Goal: Task Accomplishment & Management: Manage account settings

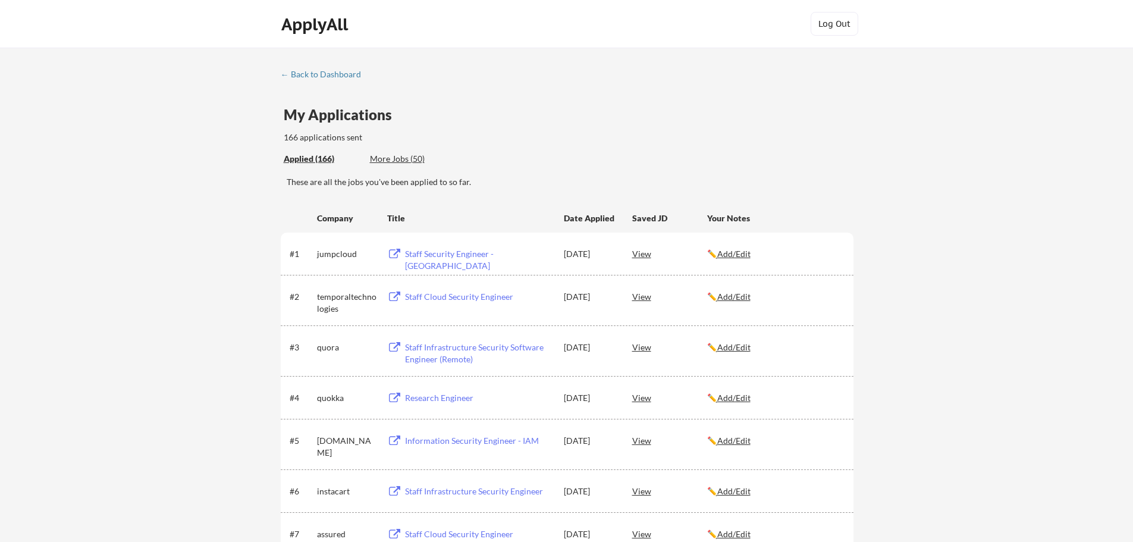
click at [381, 156] on div "More Jobs (50)" at bounding box center [413, 159] width 87 height 12
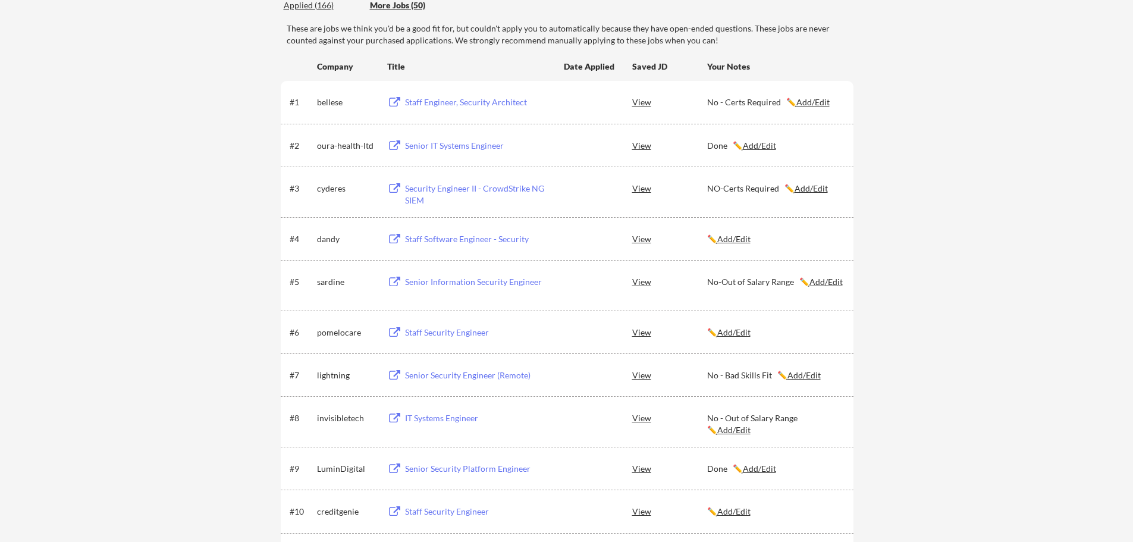
scroll to position [159, 0]
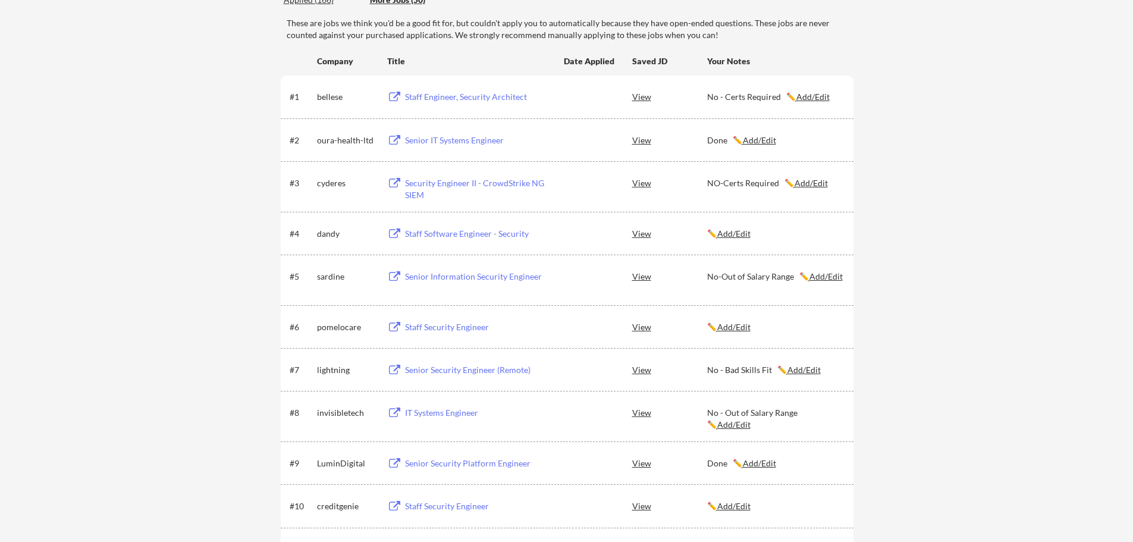
click at [389, 231] on button at bounding box center [394, 233] width 15 height 11
click at [737, 232] on u "Add/Edit" at bounding box center [734, 233] width 33 height 10
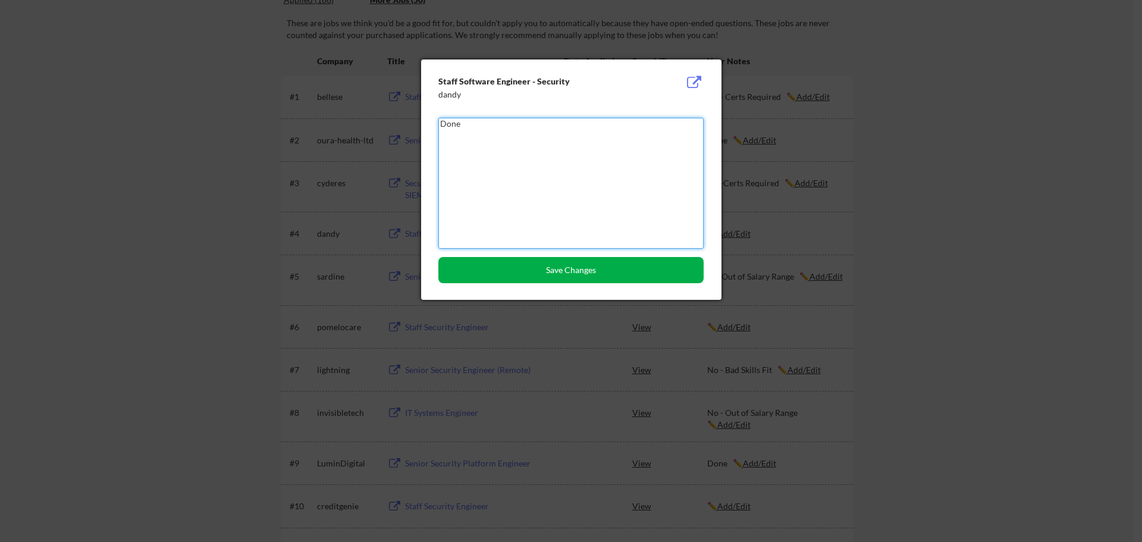
type textarea "Done"
click at [618, 279] on button "Save Changes" at bounding box center [571, 270] width 265 height 26
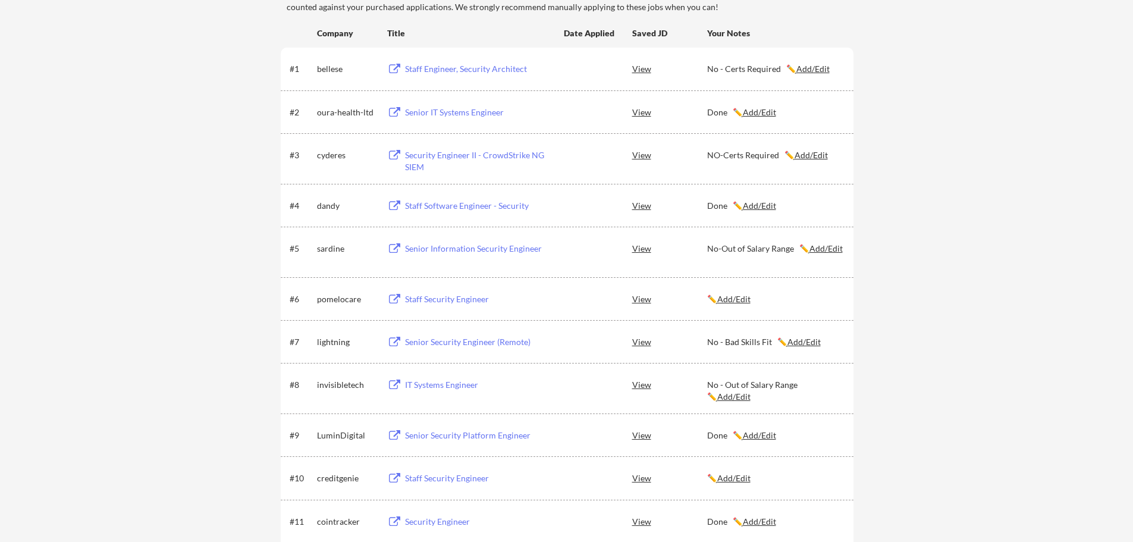
scroll to position [238, 0]
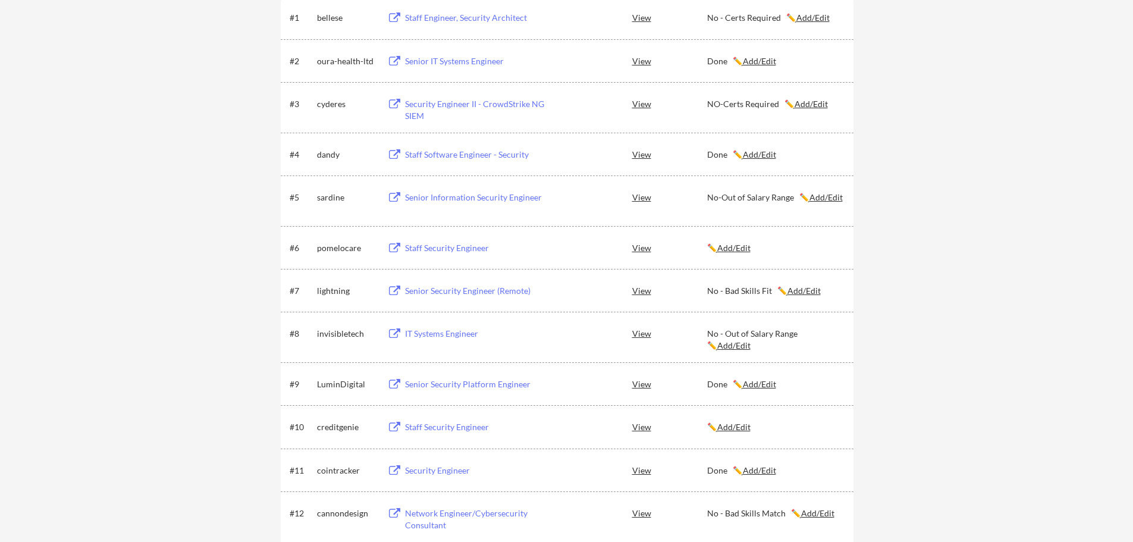
click at [392, 245] on button at bounding box center [394, 248] width 15 height 11
click at [731, 248] on u "Add/Edit" at bounding box center [734, 248] width 33 height 10
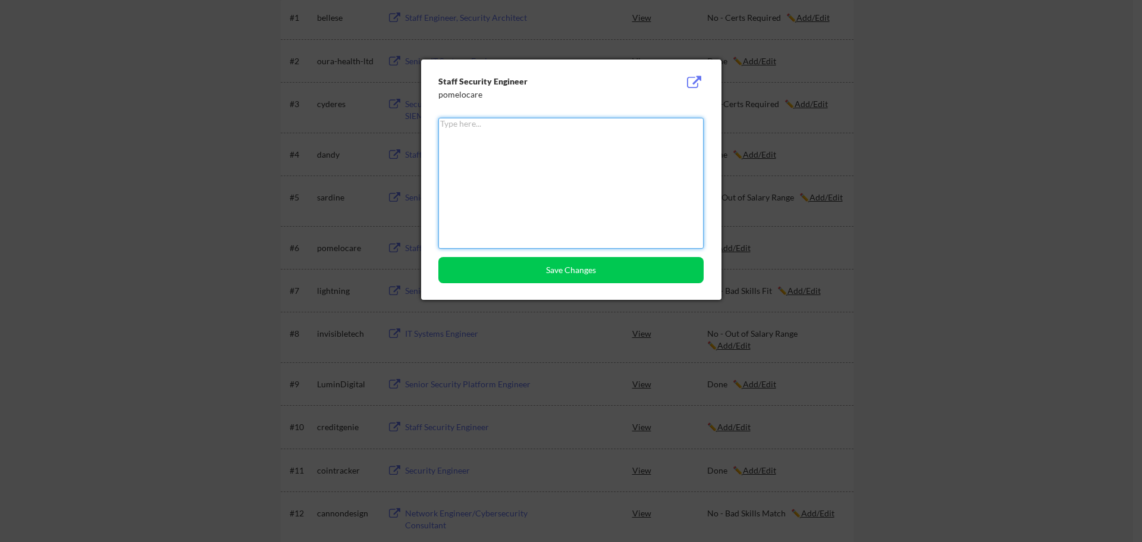
click at [461, 164] on textarea at bounding box center [571, 183] width 265 height 131
type textarea "Done"
click at [515, 278] on button "Save Changes" at bounding box center [571, 270] width 265 height 26
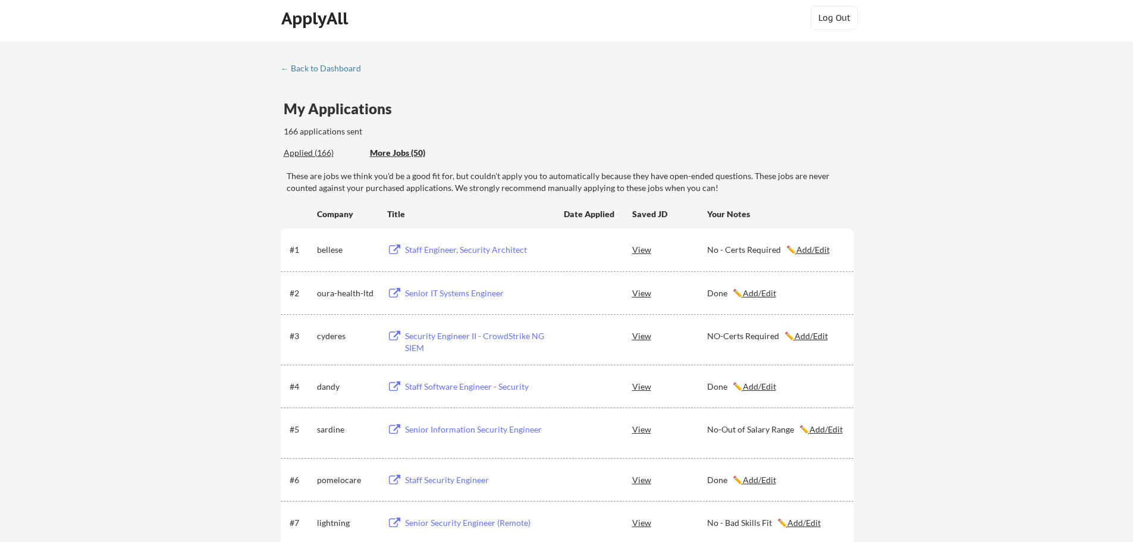
scroll to position [0, 0]
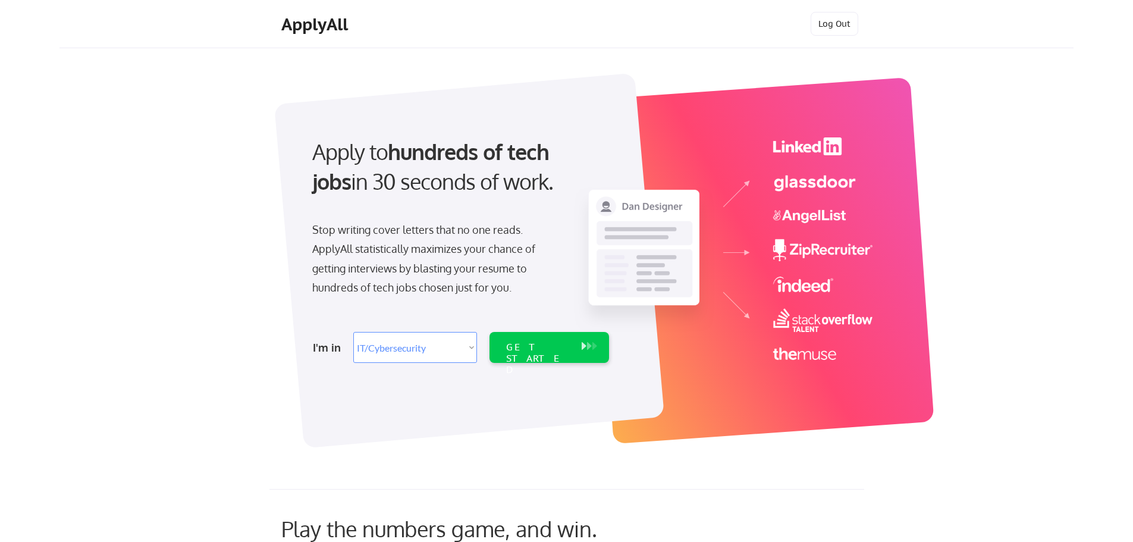
select select ""it_security""
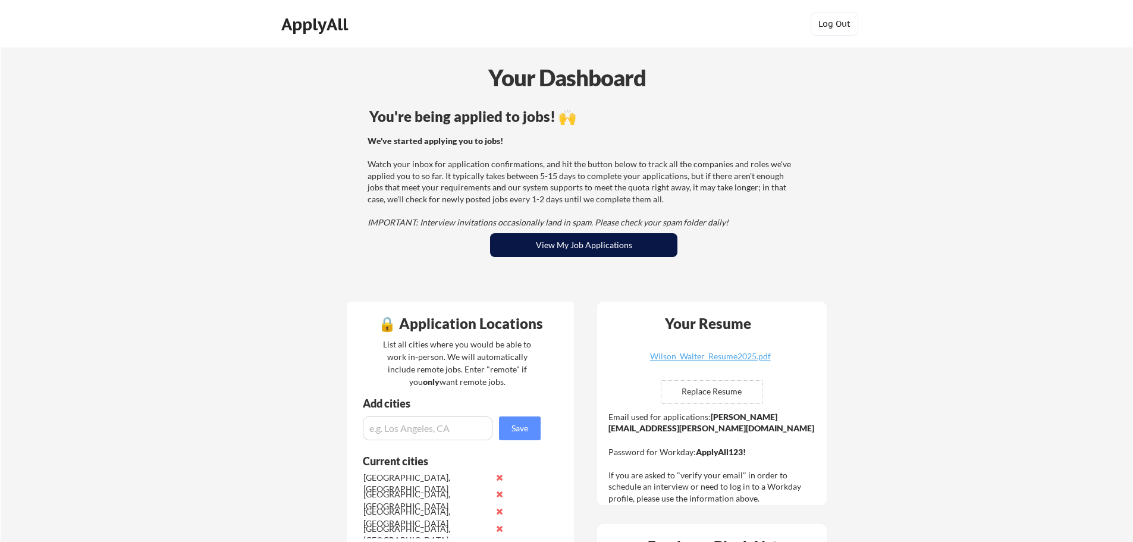
click at [594, 245] on button "View My Job Applications" at bounding box center [583, 245] width 187 height 24
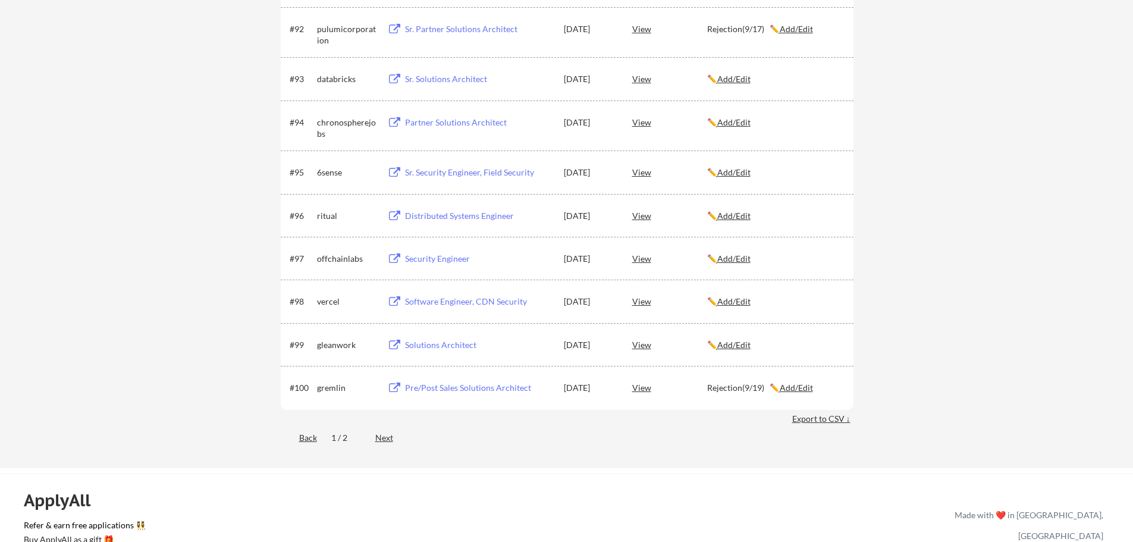
scroll to position [4562, 0]
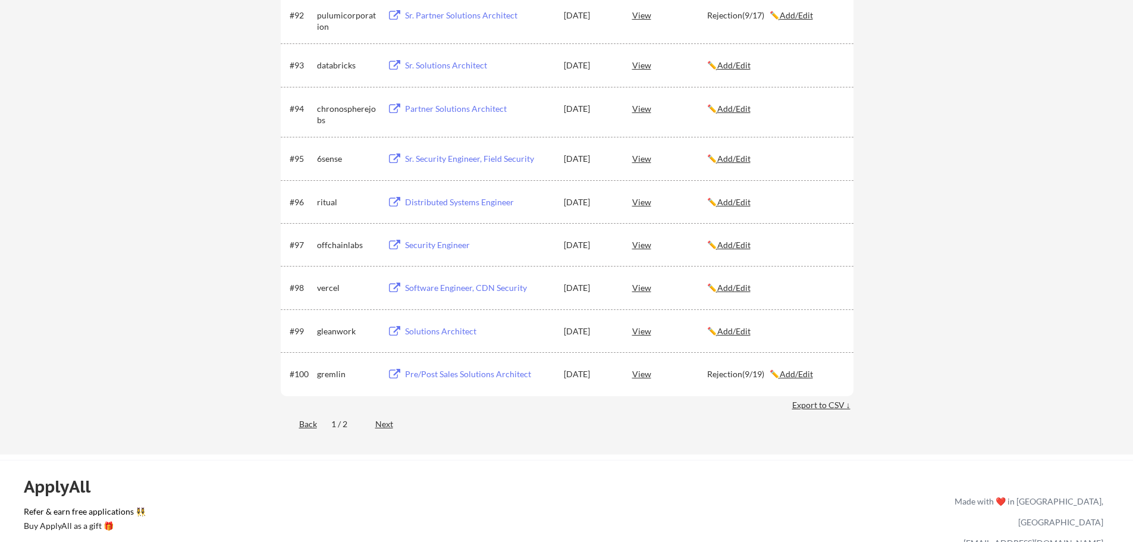
click at [391, 424] on div "Next" at bounding box center [391, 424] width 32 height 12
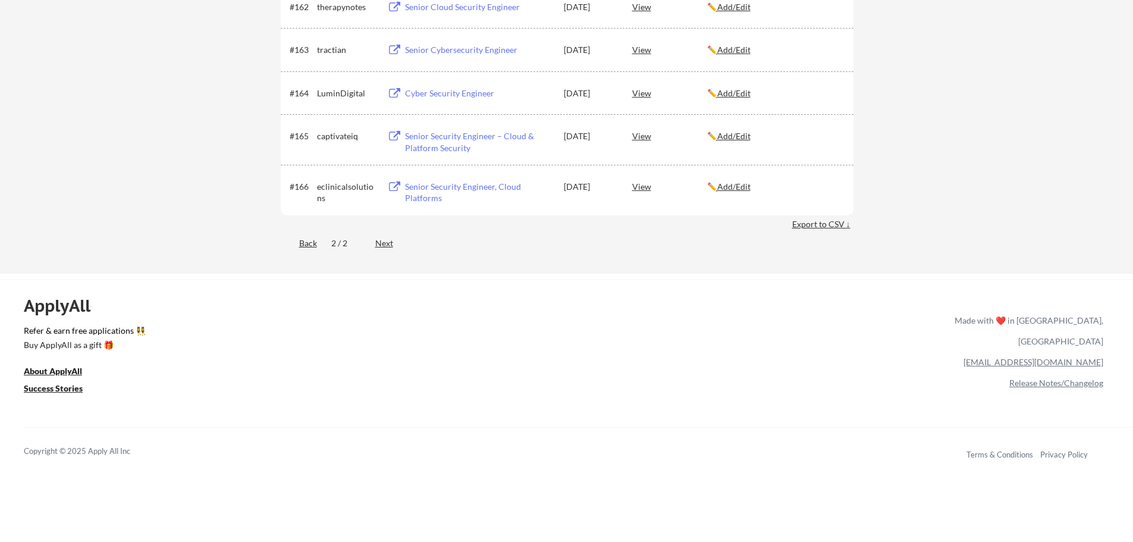
scroll to position [3015, 0]
click at [306, 244] on div "Back" at bounding box center [299, 242] width 36 height 12
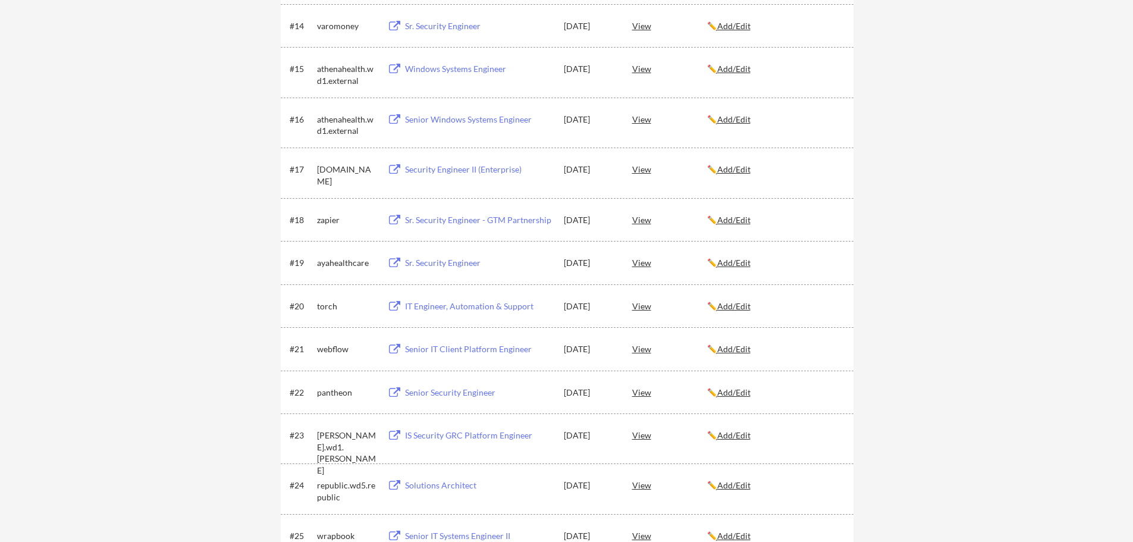
scroll to position [0, 0]
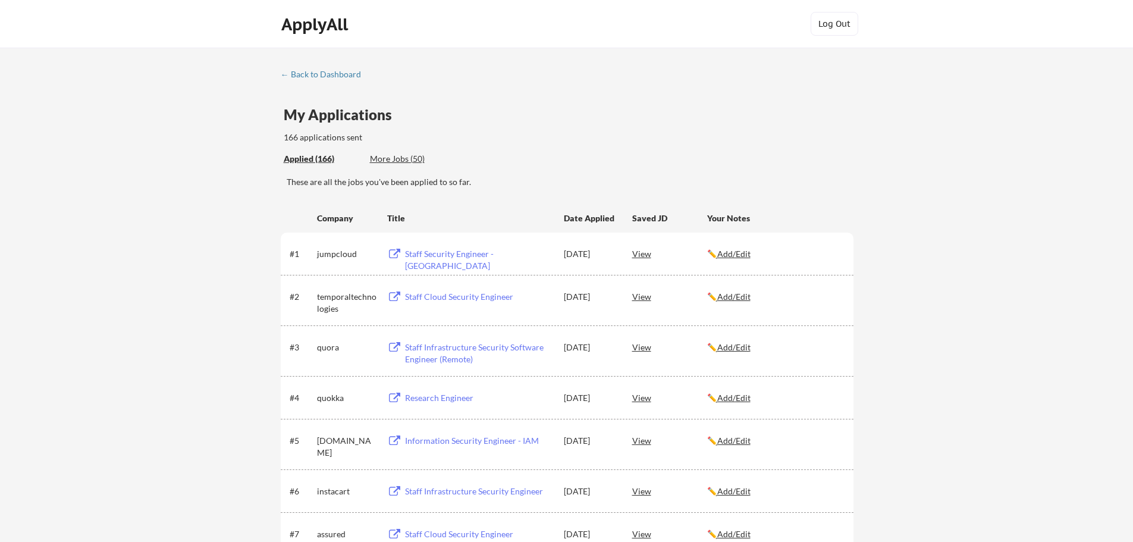
click at [585, 160] on div "Applied (166) More Jobs (50)" at bounding box center [569, 159] width 570 height 24
click at [295, 161] on div "Applied (166)" at bounding box center [322, 159] width 77 height 12
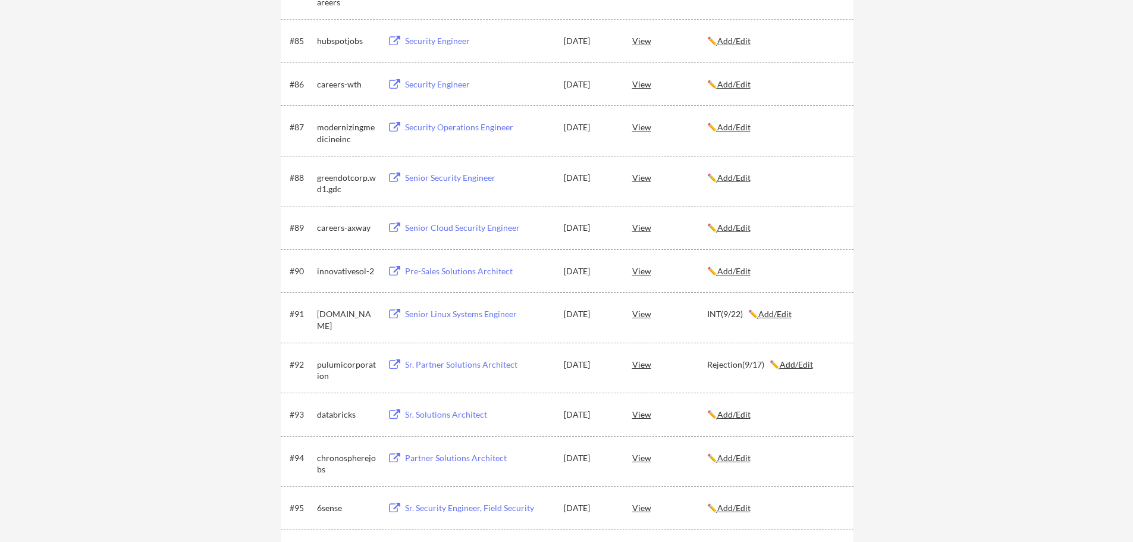
scroll to position [4622, 0]
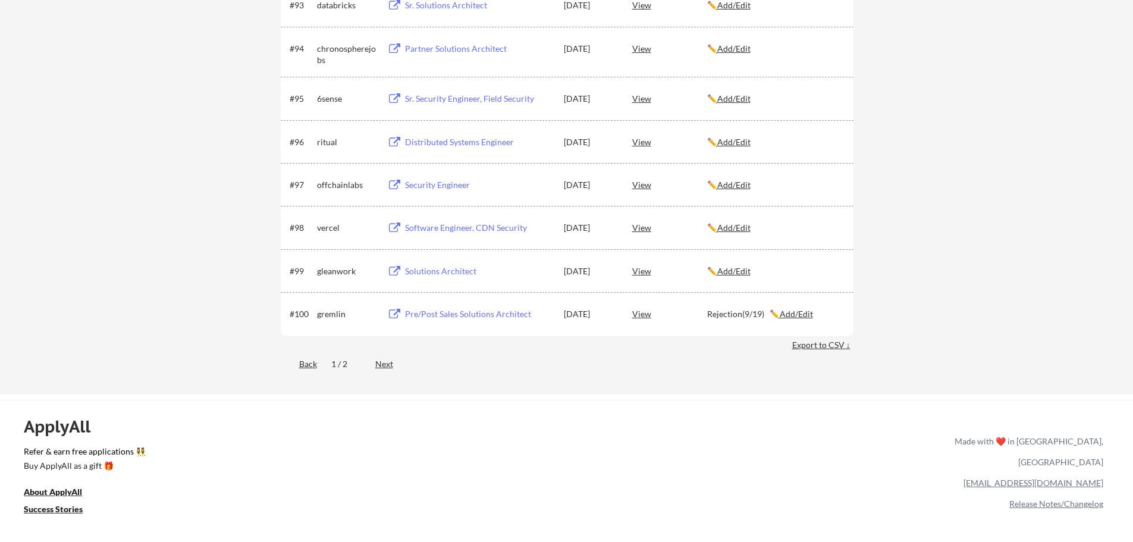
click at [381, 367] on div "Next" at bounding box center [391, 364] width 32 height 12
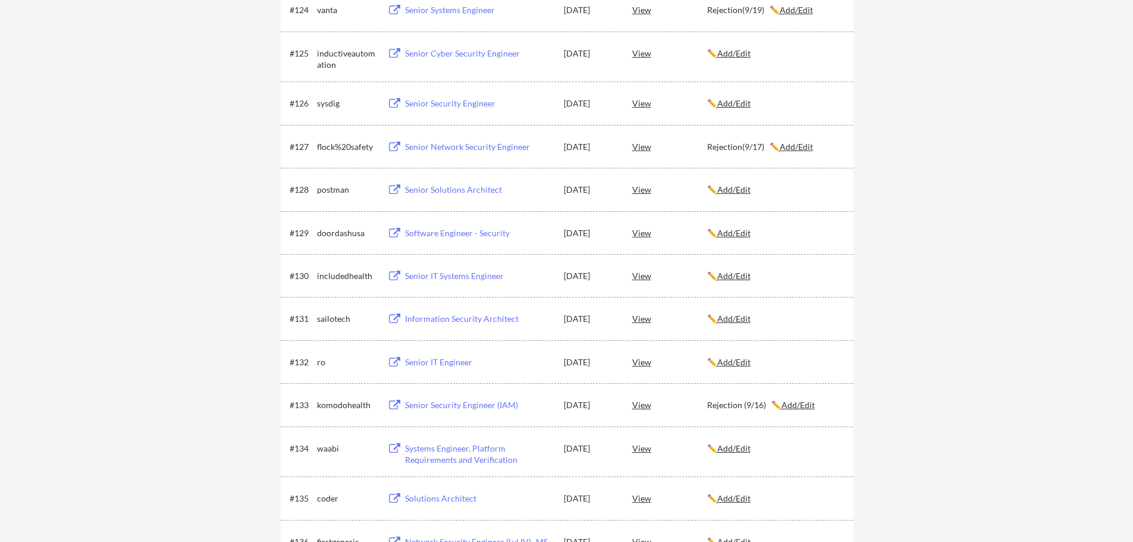
scroll to position [0, 0]
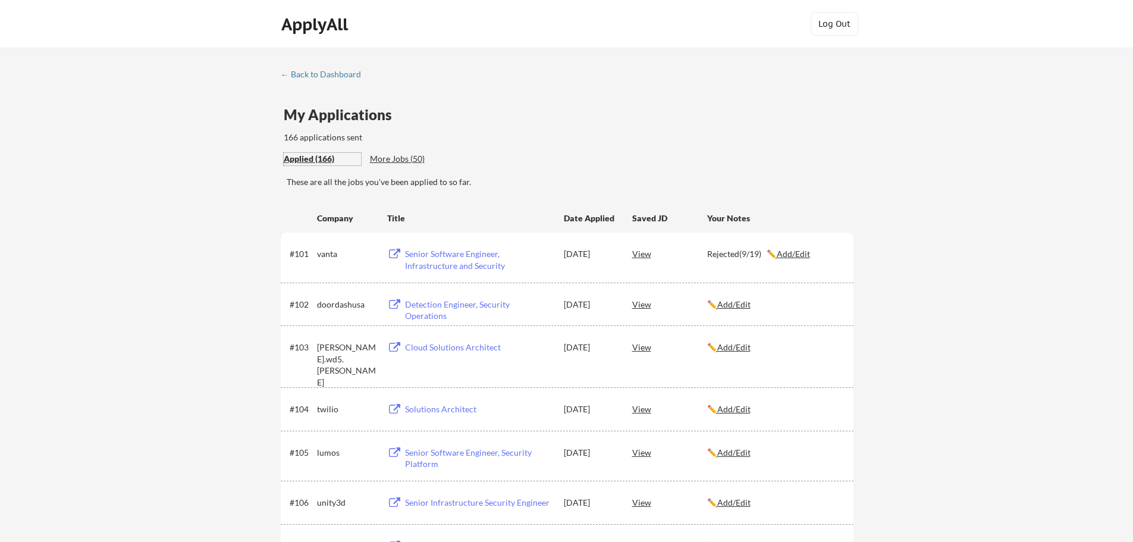
click at [300, 165] on div "Applied (166)" at bounding box center [322, 159] width 77 height 12
click at [303, 162] on div "Applied (166)" at bounding box center [322, 159] width 77 height 12
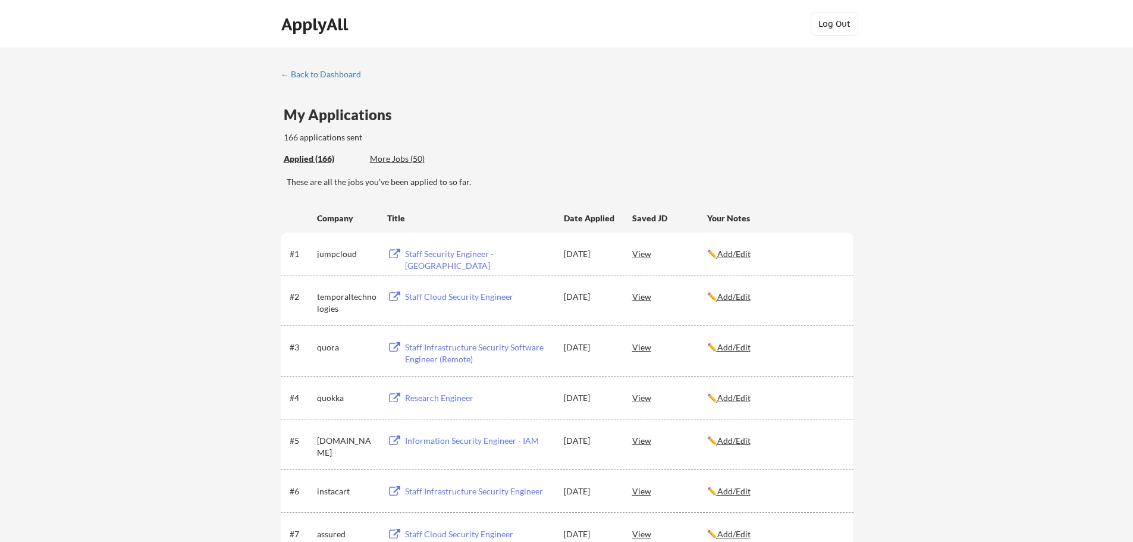
scroll to position [1499, 0]
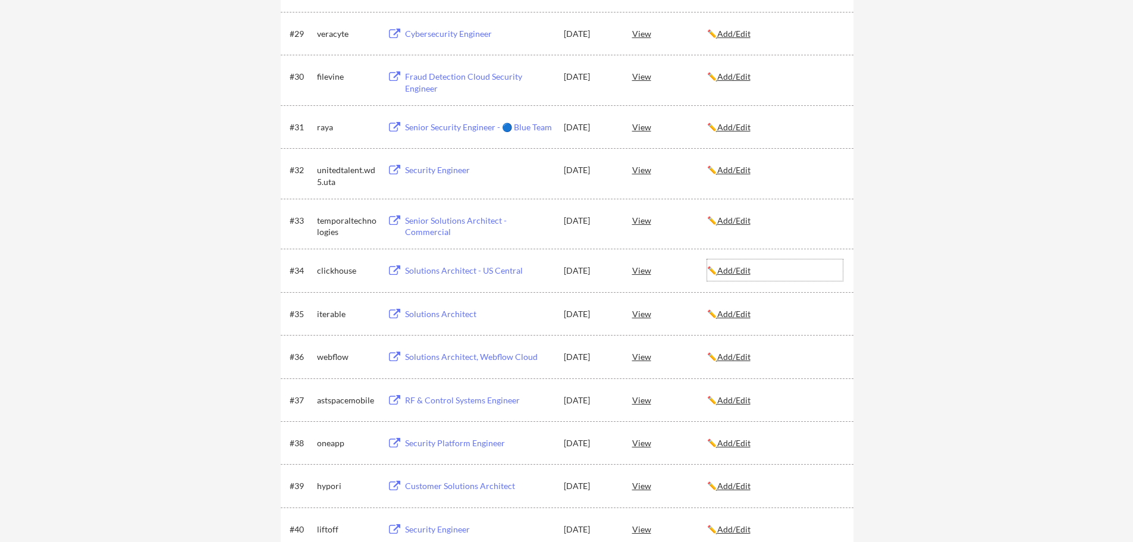
click at [739, 274] on u "Add/Edit" at bounding box center [734, 270] width 33 height 10
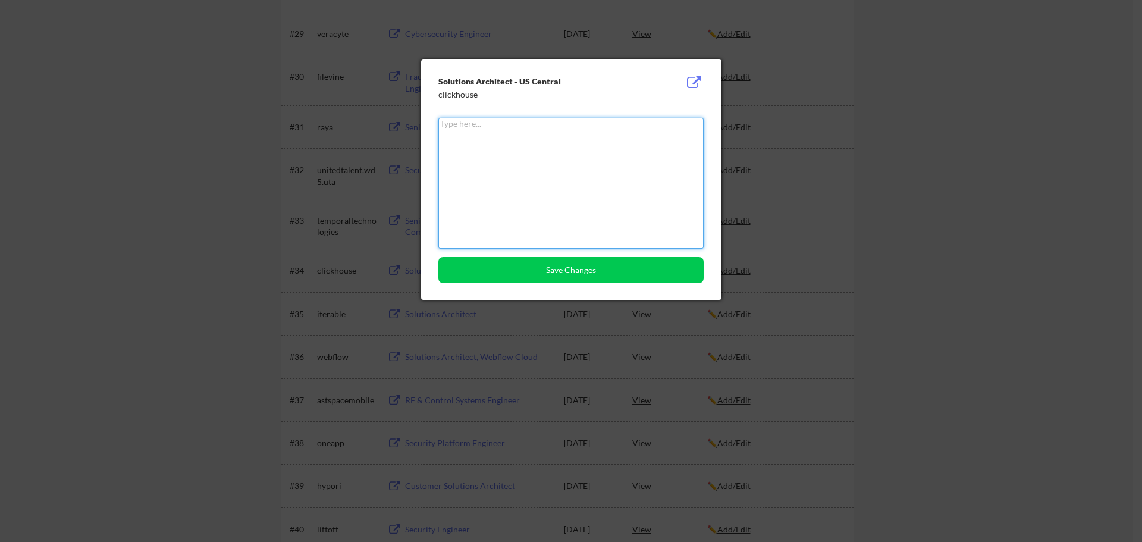
click at [508, 161] on textarea at bounding box center [571, 183] width 265 height 131
type textarea "Rejected(9/27)"
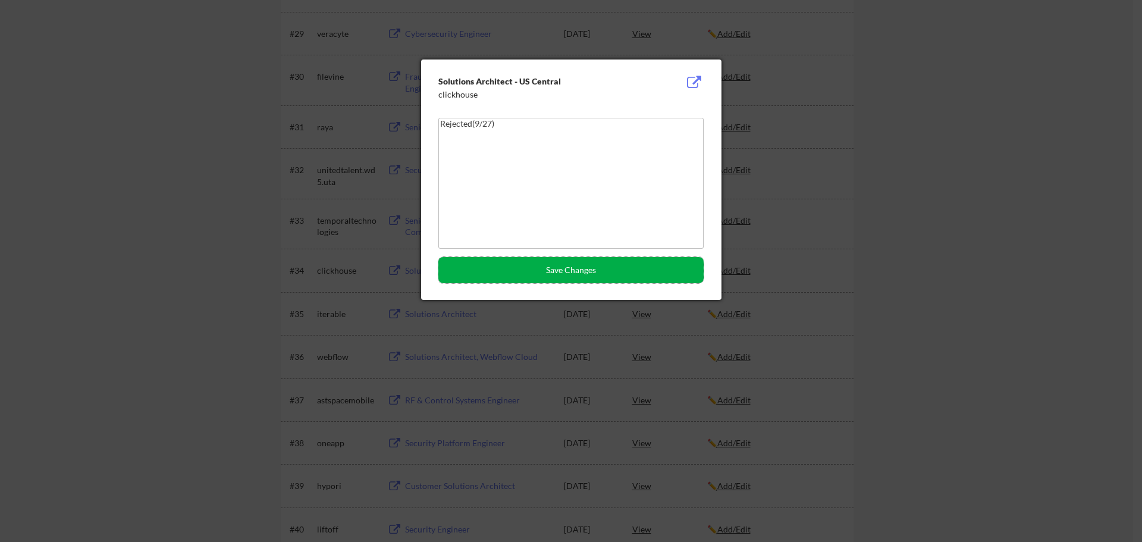
click at [599, 273] on button "Save Changes" at bounding box center [571, 270] width 265 height 26
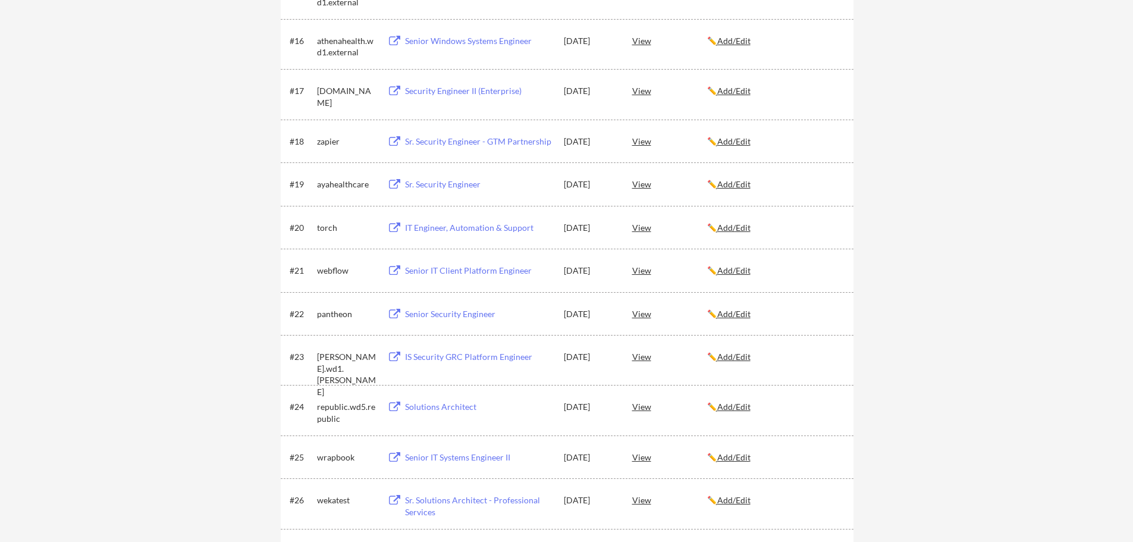
scroll to position [1585, 0]
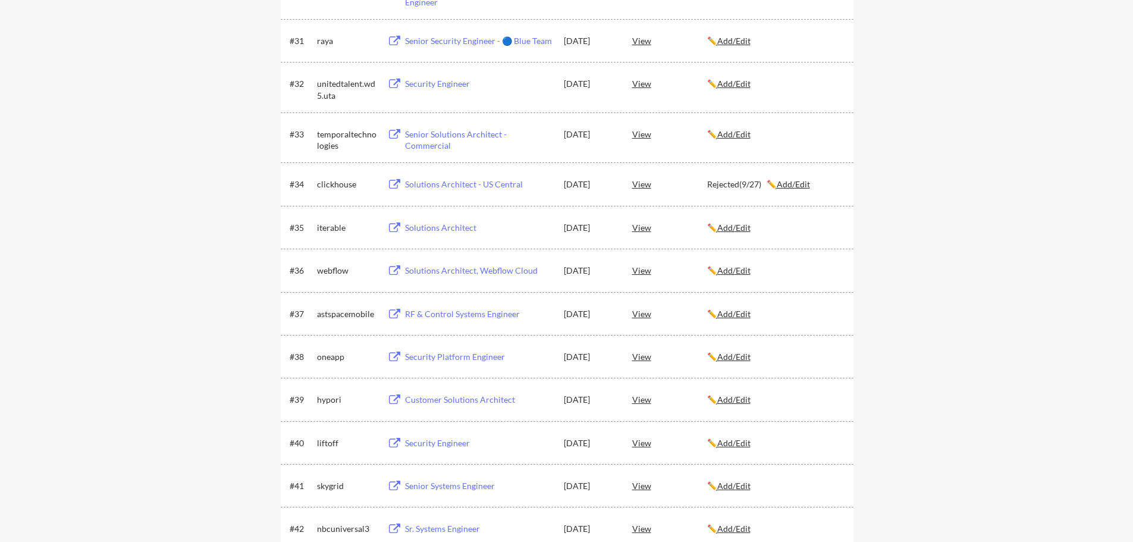
click at [750, 274] on u "Add/Edit" at bounding box center [734, 270] width 33 height 10
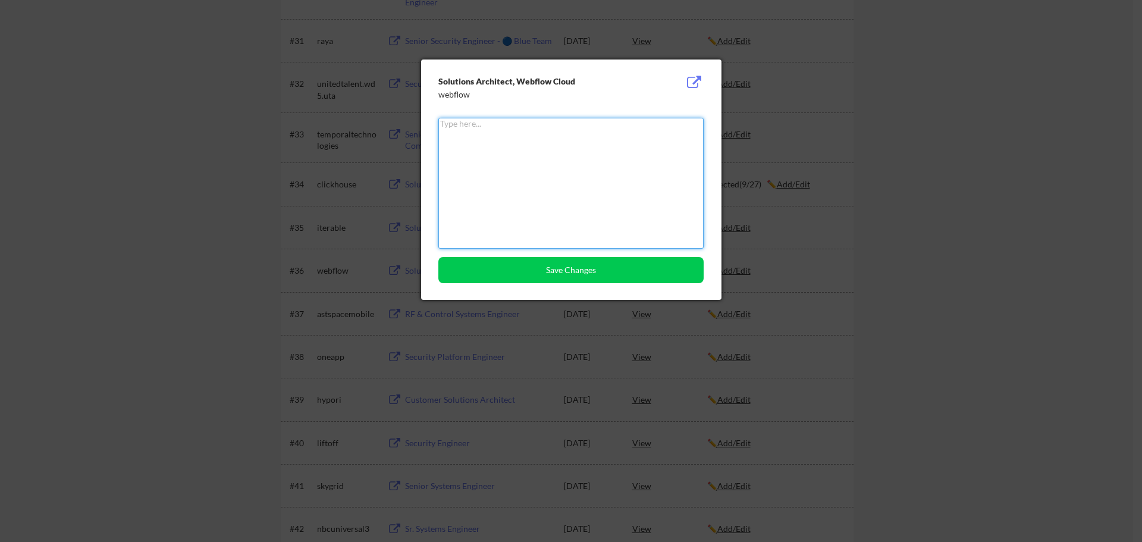
click at [497, 128] on textarea at bounding box center [571, 183] width 265 height 131
type textarea "Rejected (9/29)"
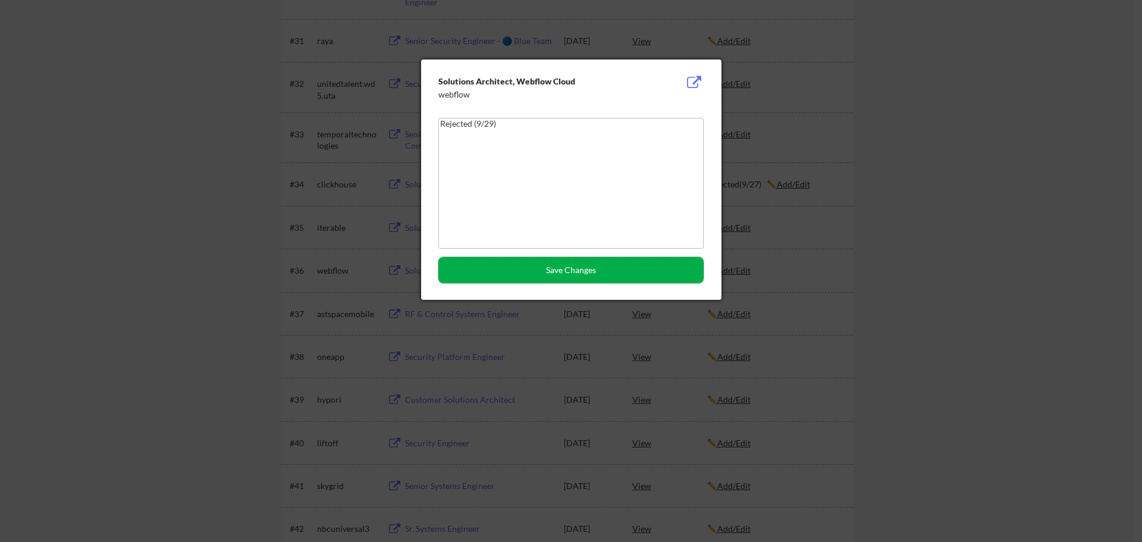
click at [546, 270] on button "Save Changes" at bounding box center [571, 270] width 265 height 26
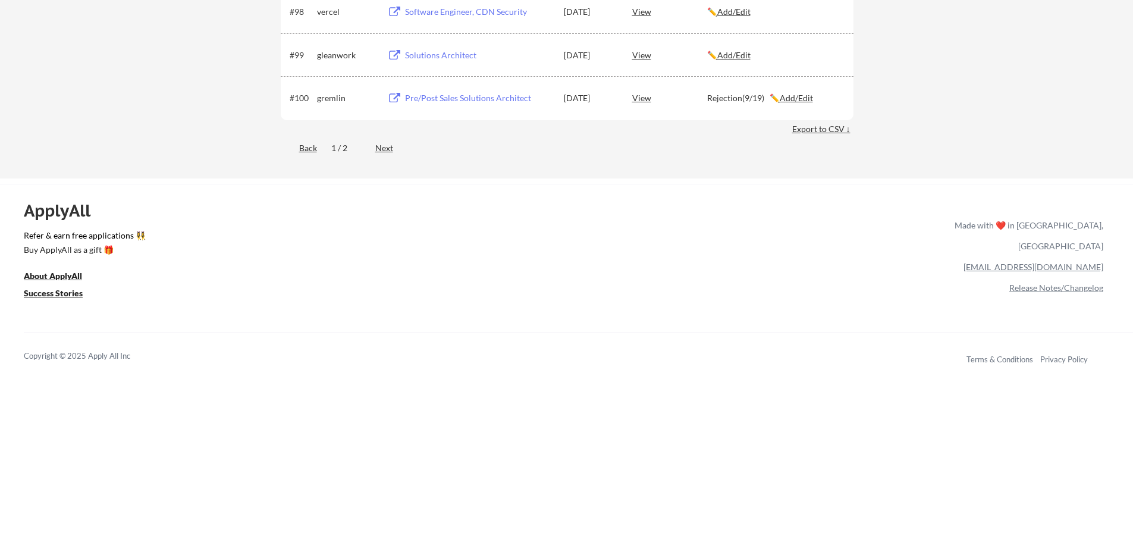
scroll to position [4839, 0]
click at [381, 149] on div "Next" at bounding box center [391, 147] width 32 height 12
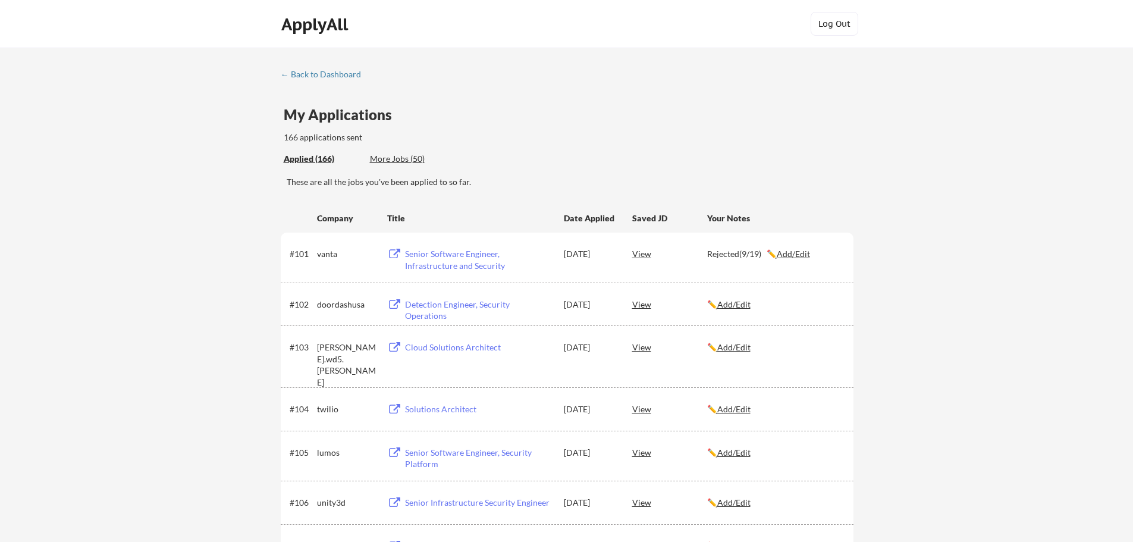
scroll to position [2527, 0]
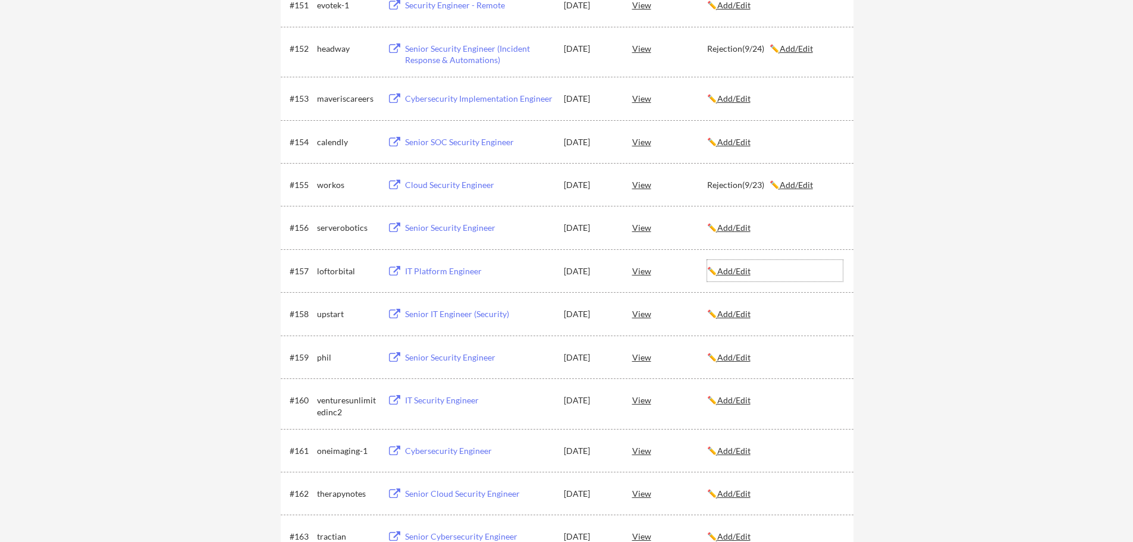
click at [743, 274] on u "Add/Edit" at bounding box center [734, 271] width 33 height 10
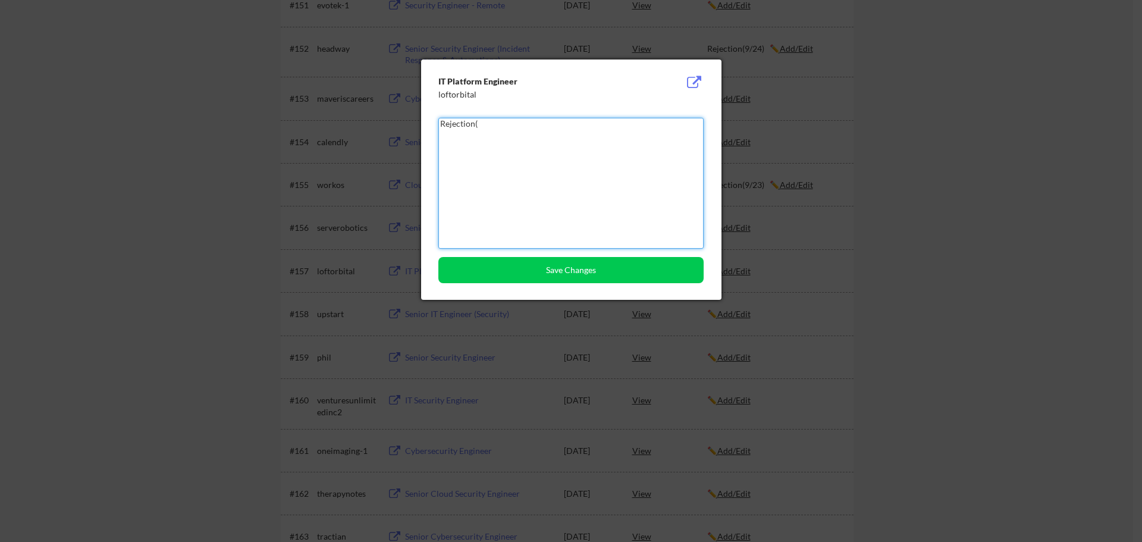
click at [573, 168] on textarea "Rejection(" at bounding box center [571, 183] width 265 height 131
type textarea "Rejection(9/29)"
click at [588, 275] on button "Save Changes" at bounding box center [571, 270] width 265 height 26
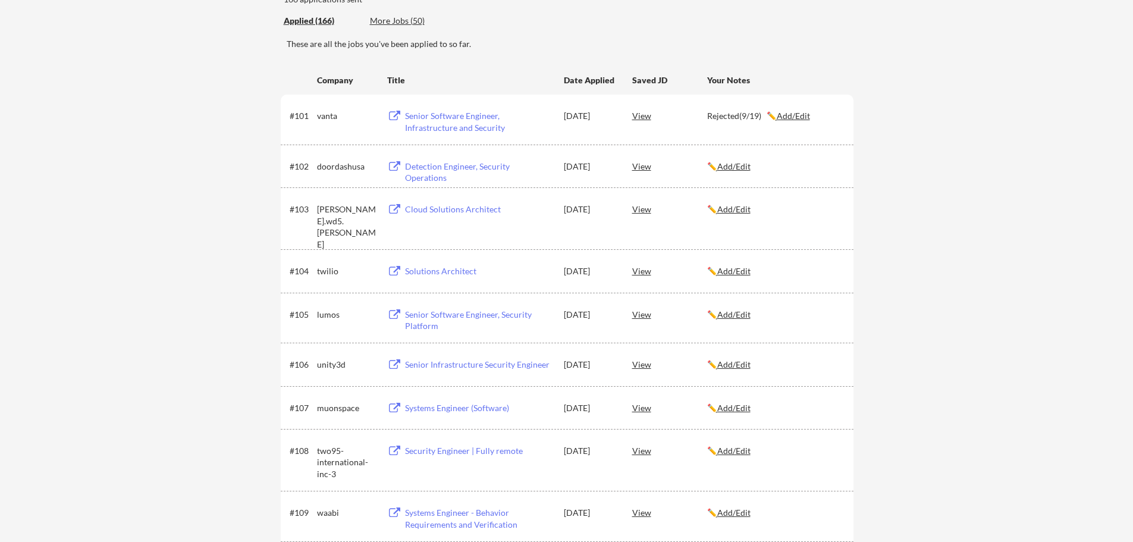
scroll to position [0, 0]
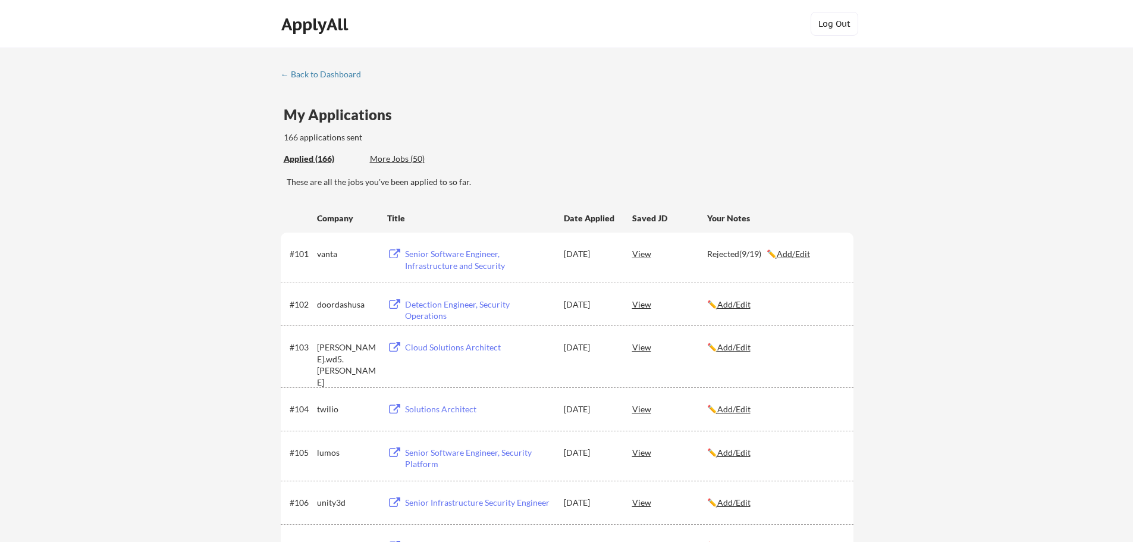
click at [846, 123] on div "My Applications 166 applications sent" at bounding box center [569, 126] width 570 height 36
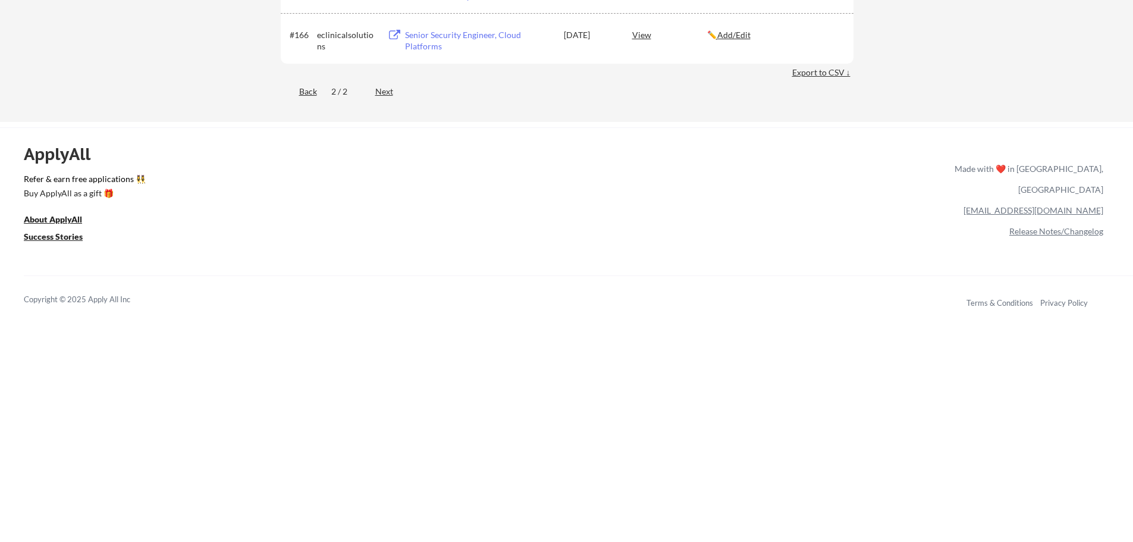
scroll to position [3173, 0]
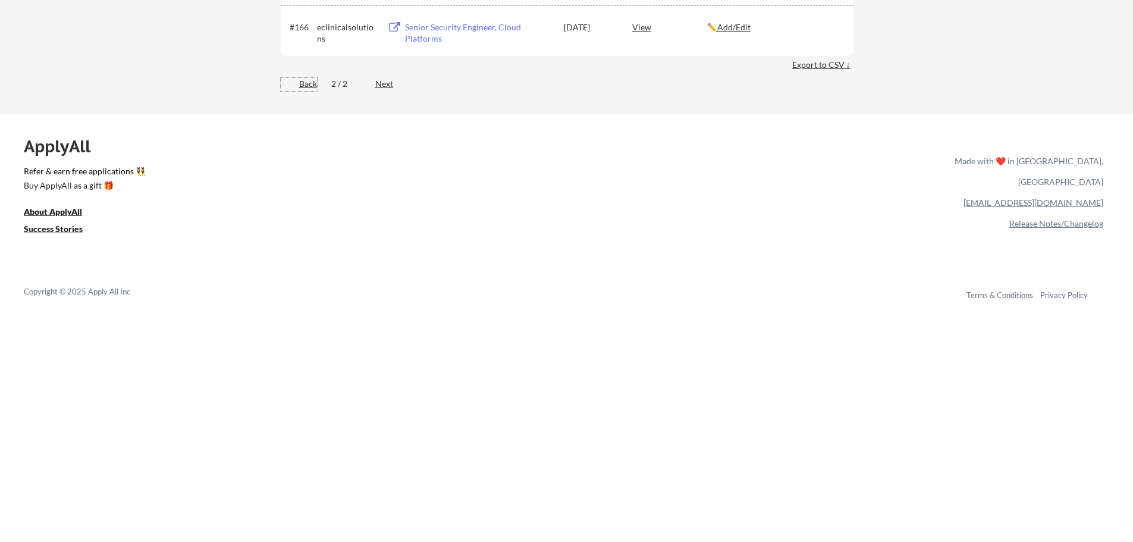
drag, startPoint x: 303, startPoint y: 85, endPoint x: 307, endPoint y: 90, distance: 6.3
click at [303, 85] on div "Back" at bounding box center [299, 84] width 36 height 12
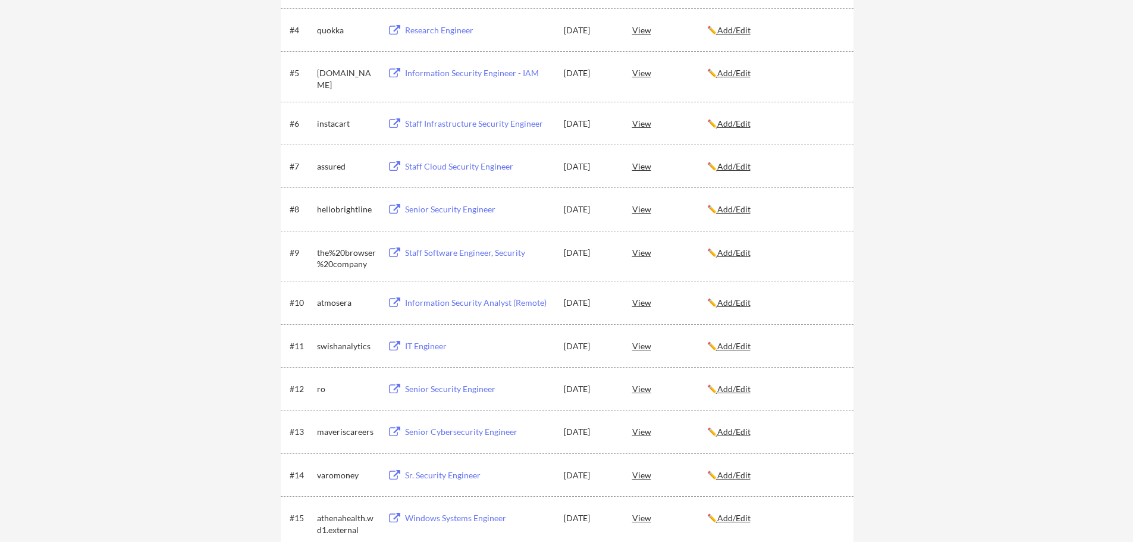
scroll to position [3665, 0]
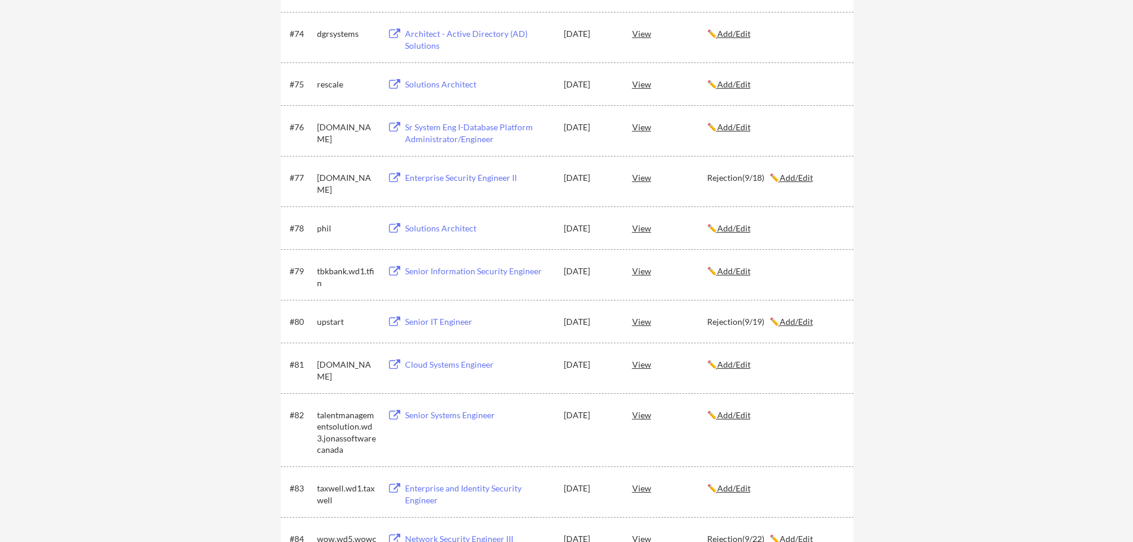
click at [393, 271] on button at bounding box center [394, 271] width 15 height 11
click at [735, 267] on u "Add/Edit" at bounding box center [734, 271] width 33 height 10
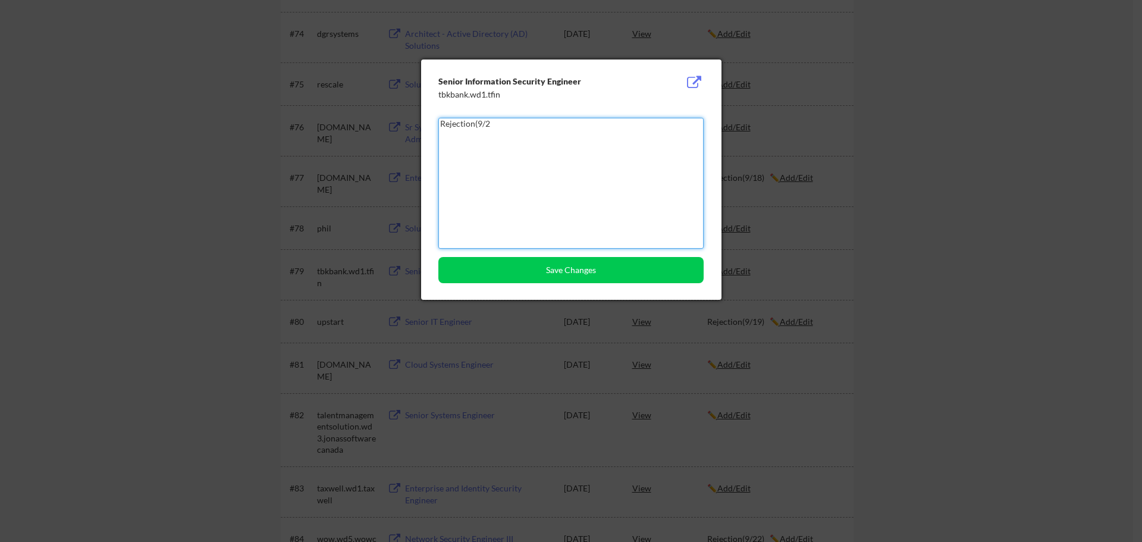
click at [502, 126] on textarea "Rejection(9/2" at bounding box center [571, 183] width 265 height 131
type textarea "Rejection(9/30)"
click at [533, 276] on button "Save Changes" at bounding box center [571, 270] width 265 height 26
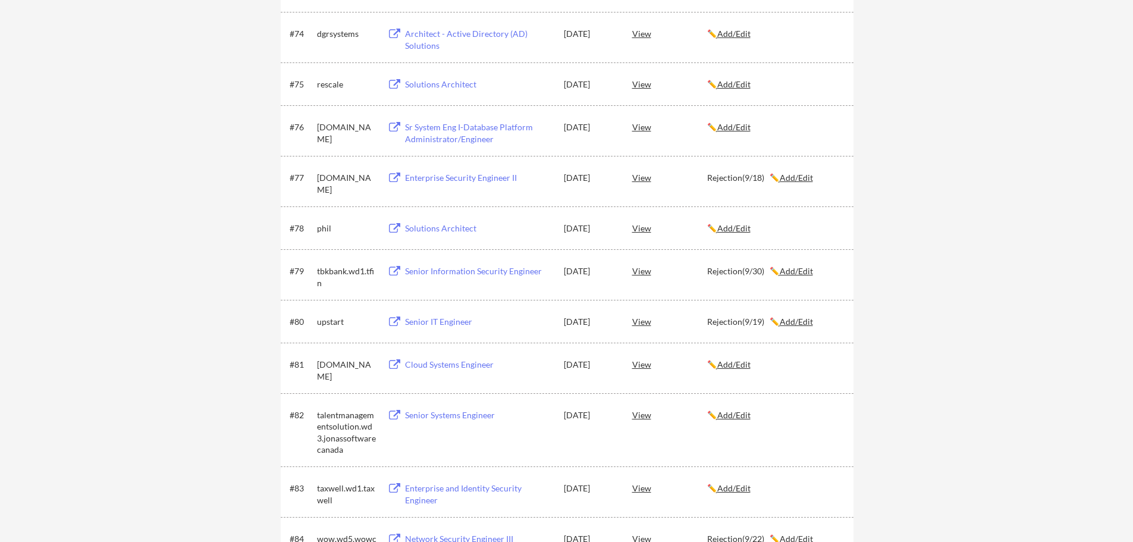
scroll to position [2473, 0]
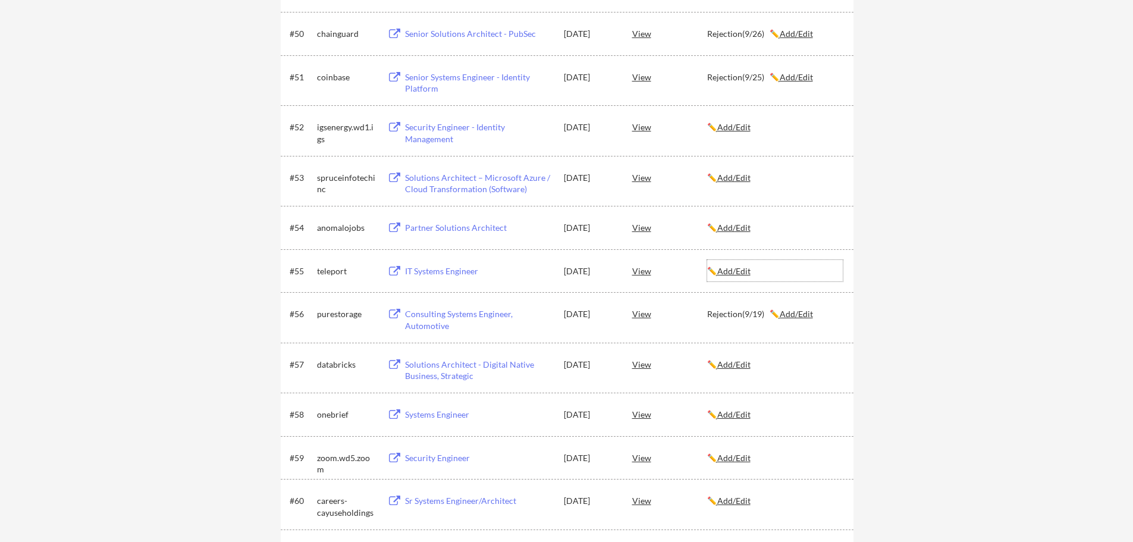
click at [738, 274] on u "Add/Edit" at bounding box center [734, 271] width 33 height 10
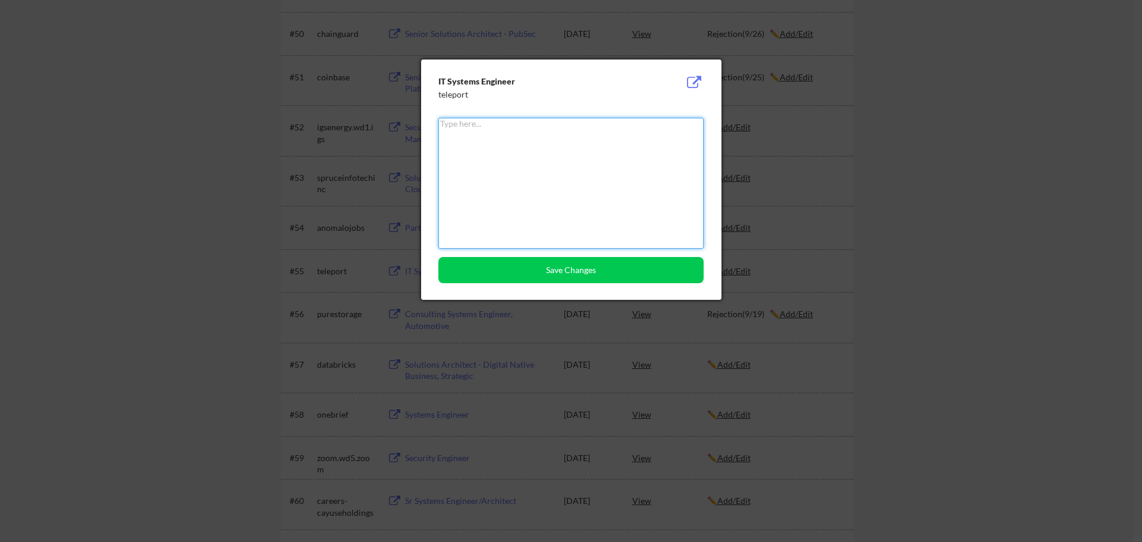
click at [549, 174] on textarea at bounding box center [571, 183] width 265 height 131
type textarea "Rejection(9/30)"
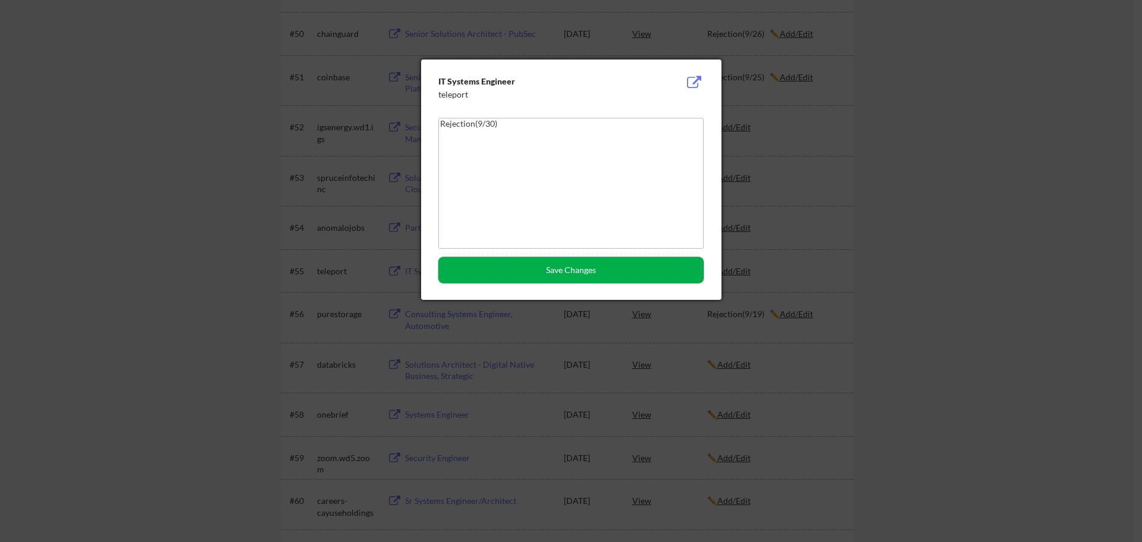
click at [524, 274] on button "Save Changes" at bounding box center [571, 270] width 265 height 26
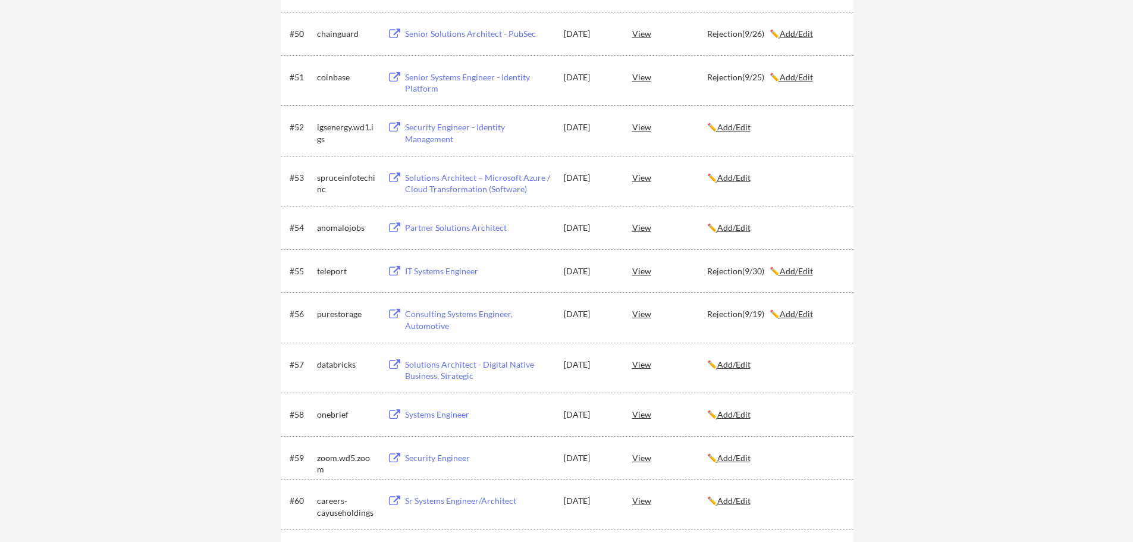
scroll to position [981, 0]
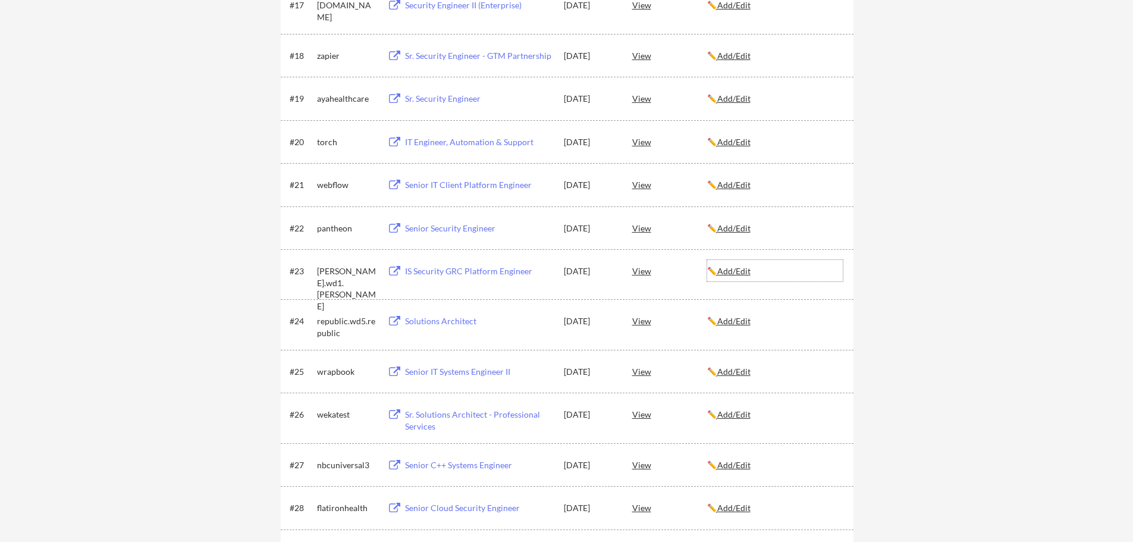
click at [747, 269] on u "Add/Edit" at bounding box center [734, 271] width 33 height 10
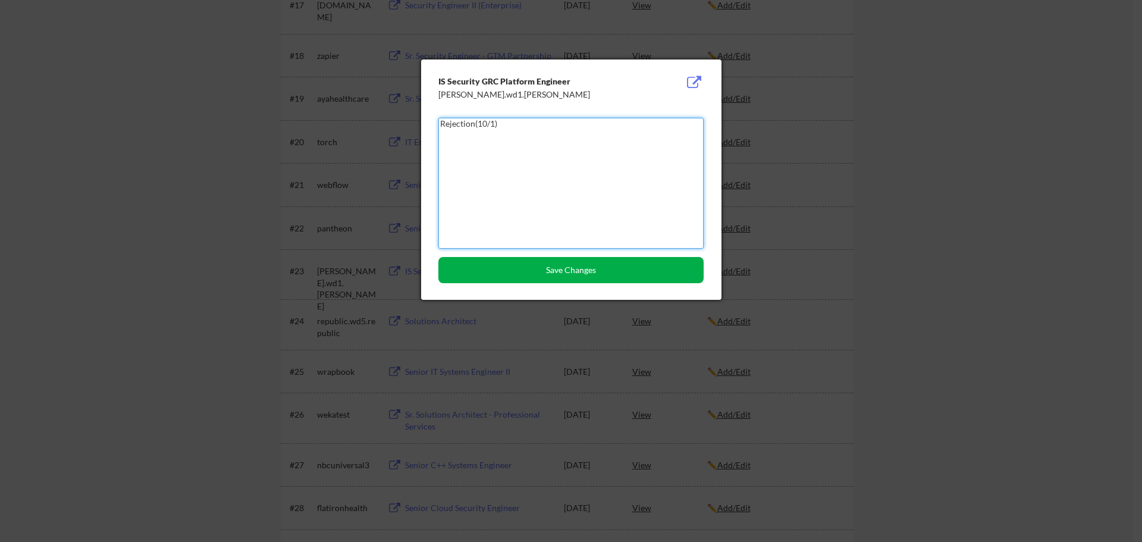
type textarea "Rejection(10/1)"
click at [584, 268] on button "Save Changes" at bounding box center [571, 270] width 265 height 26
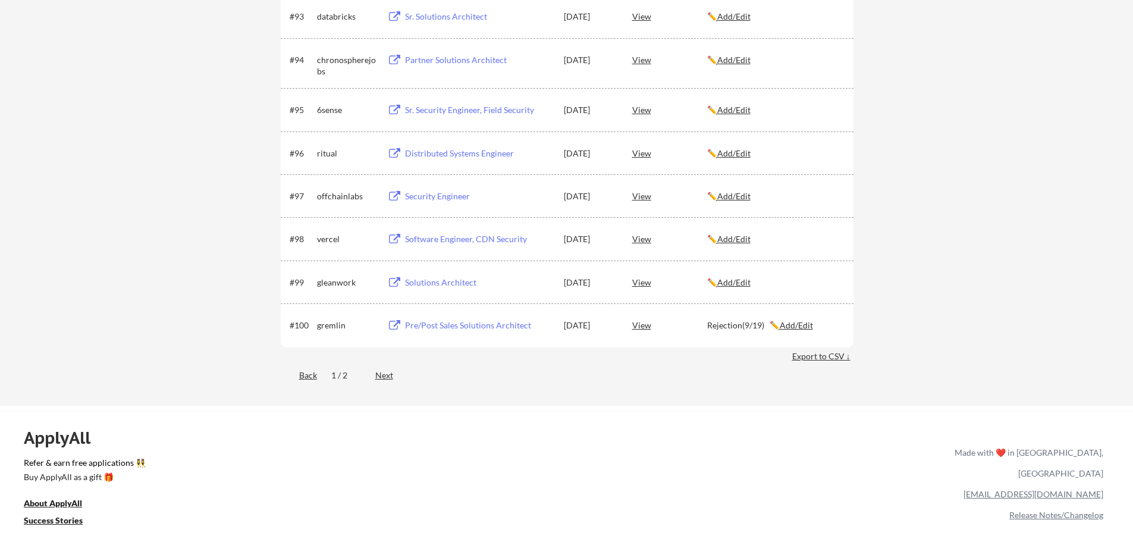
scroll to position [4829, 0]
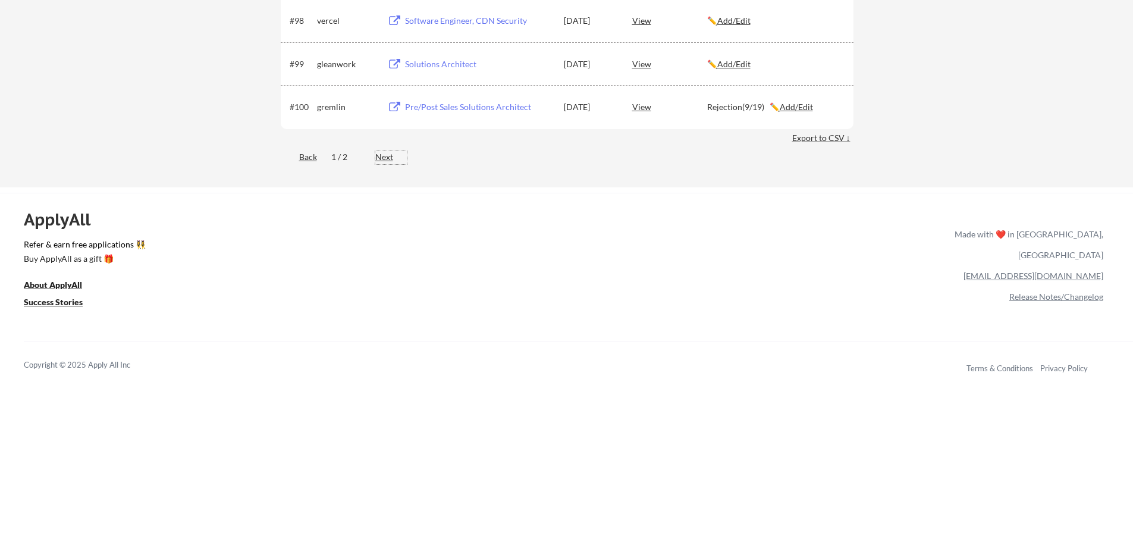
click at [389, 155] on div "Next" at bounding box center [391, 157] width 32 height 12
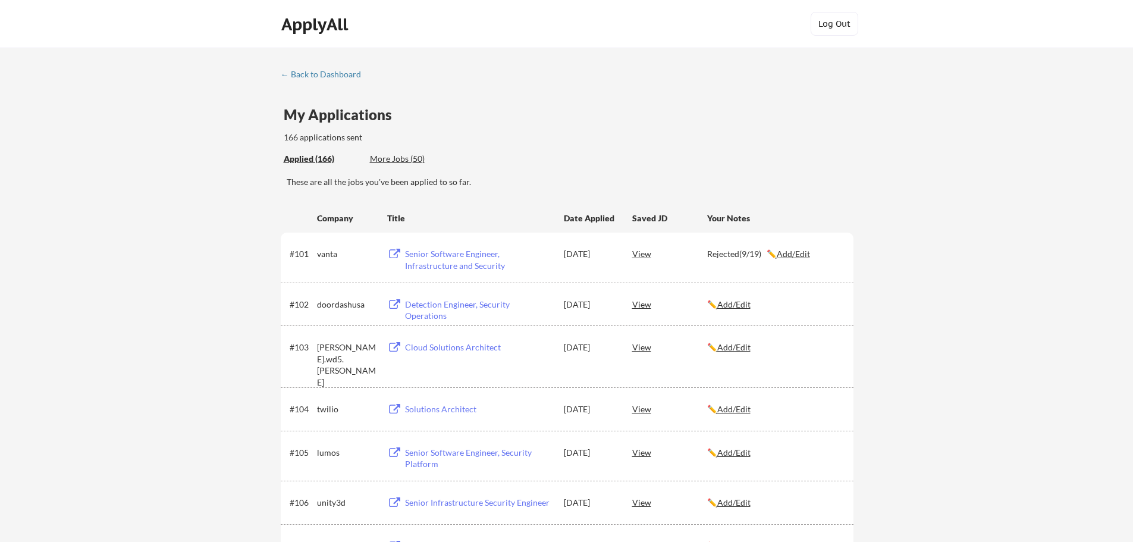
scroll to position [2879, 0]
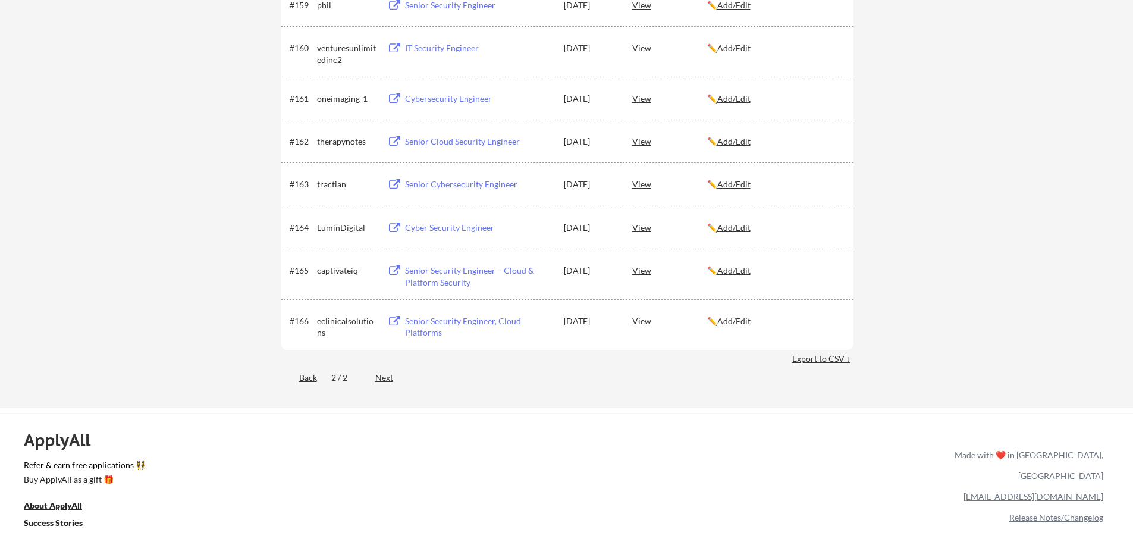
click at [744, 269] on u "Add/Edit" at bounding box center [734, 270] width 33 height 10
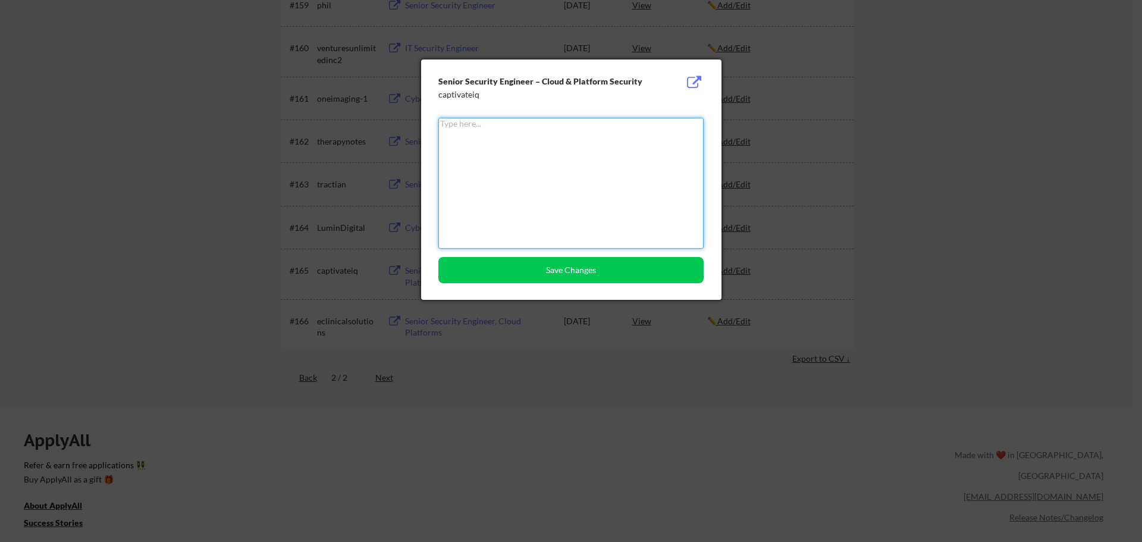
click at [553, 166] on textarea at bounding box center [571, 183] width 265 height 131
click at [471, 126] on textarea "Rejectoin(10/1)" at bounding box center [571, 183] width 265 height 131
type textarea "Rejection(10/1)"
click at [587, 271] on button "Save Changes" at bounding box center [571, 270] width 265 height 26
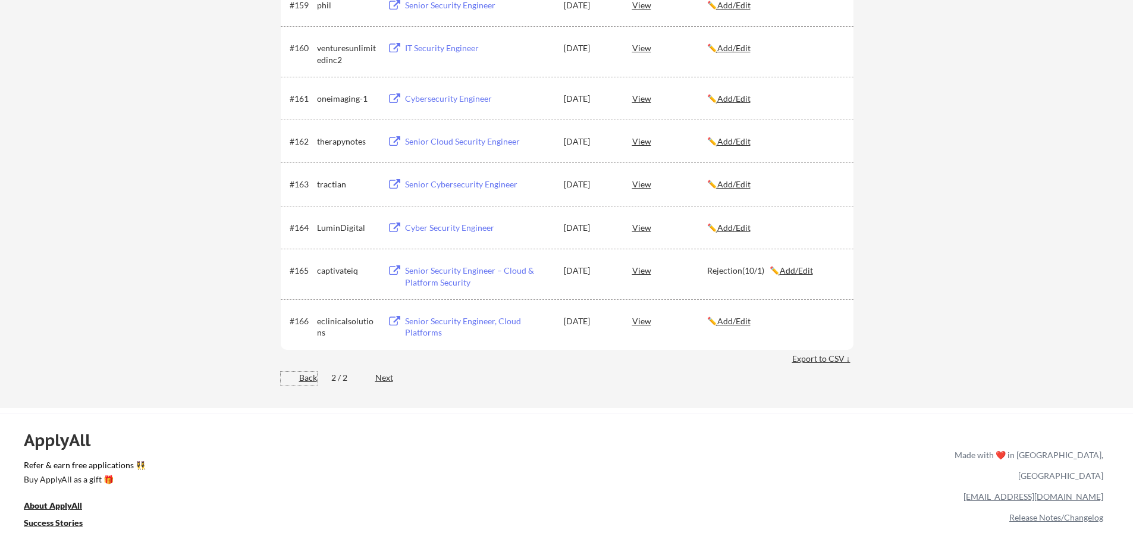
click at [311, 378] on div "Back" at bounding box center [299, 378] width 36 height 12
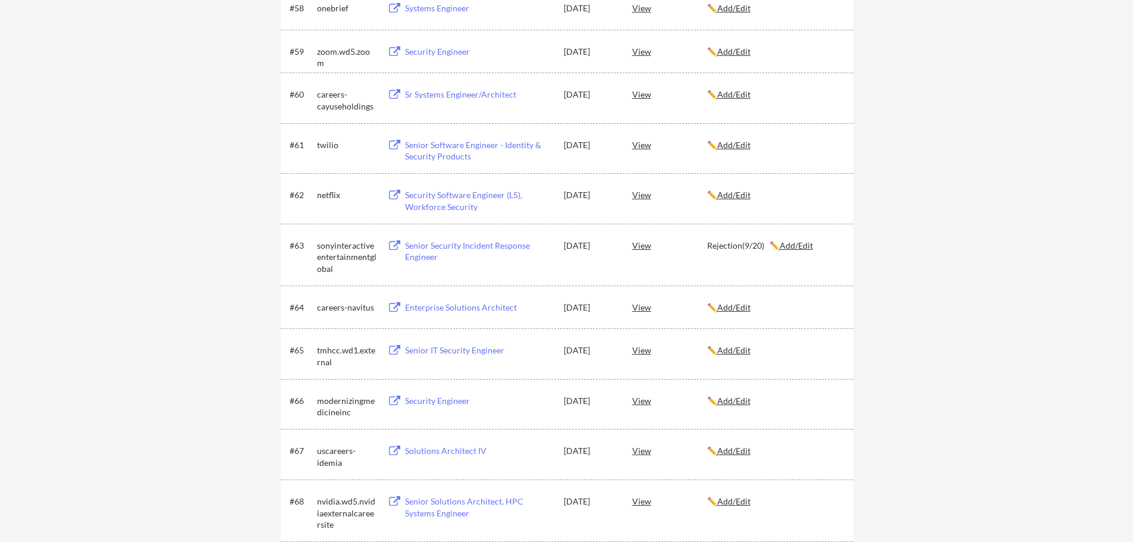
click at [737, 49] on u "Add/Edit" at bounding box center [734, 51] width 33 height 10
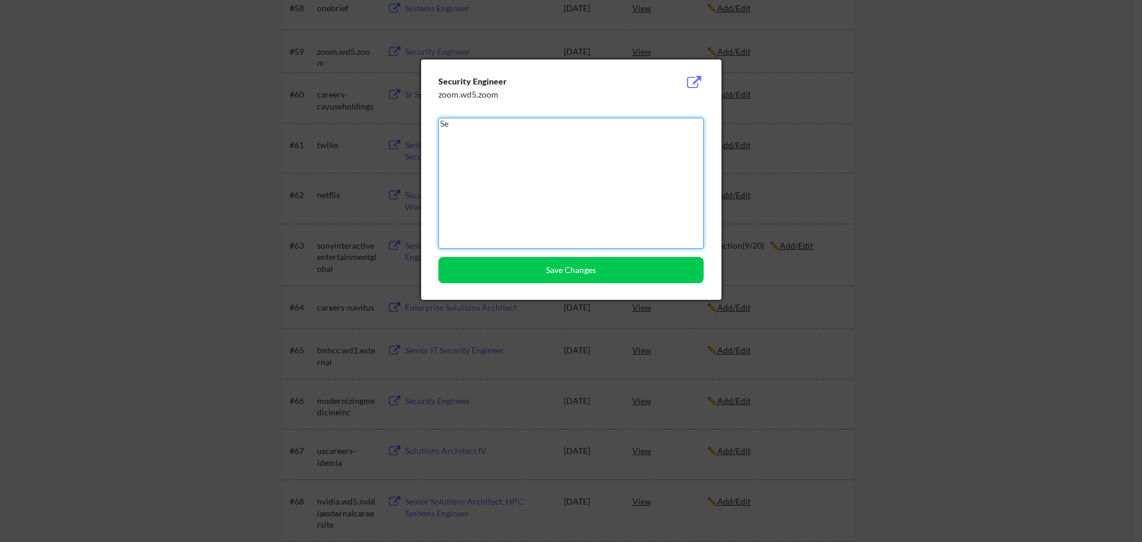
type textarea "S"
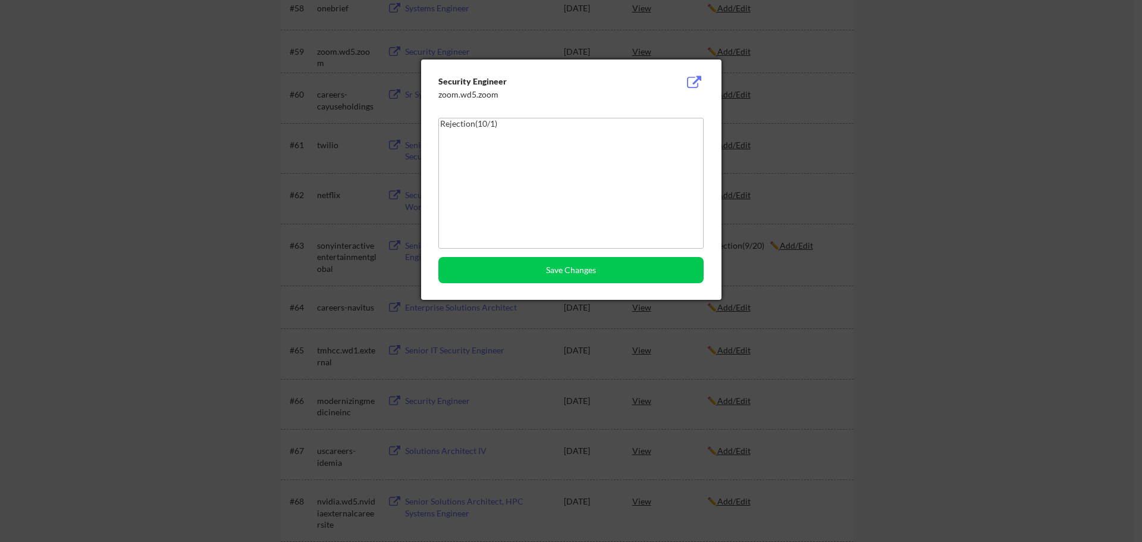
click at [493, 126] on textarea "Rejection(10/1)" at bounding box center [571, 183] width 265 height 131
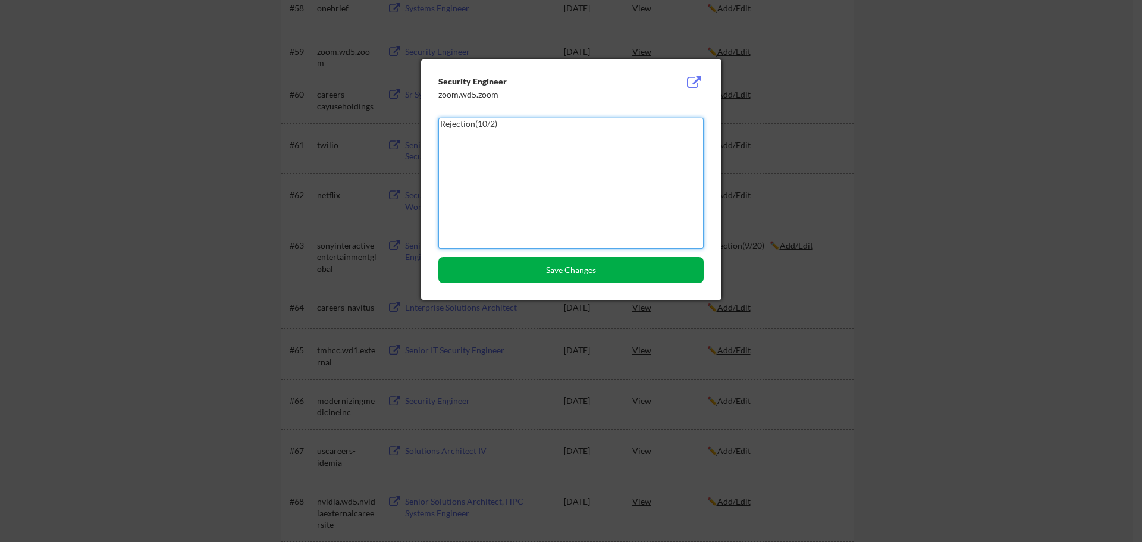
type textarea "Rejection(10/2)"
click at [540, 275] on button "Save Changes" at bounding box center [571, 270] width 265 height 26
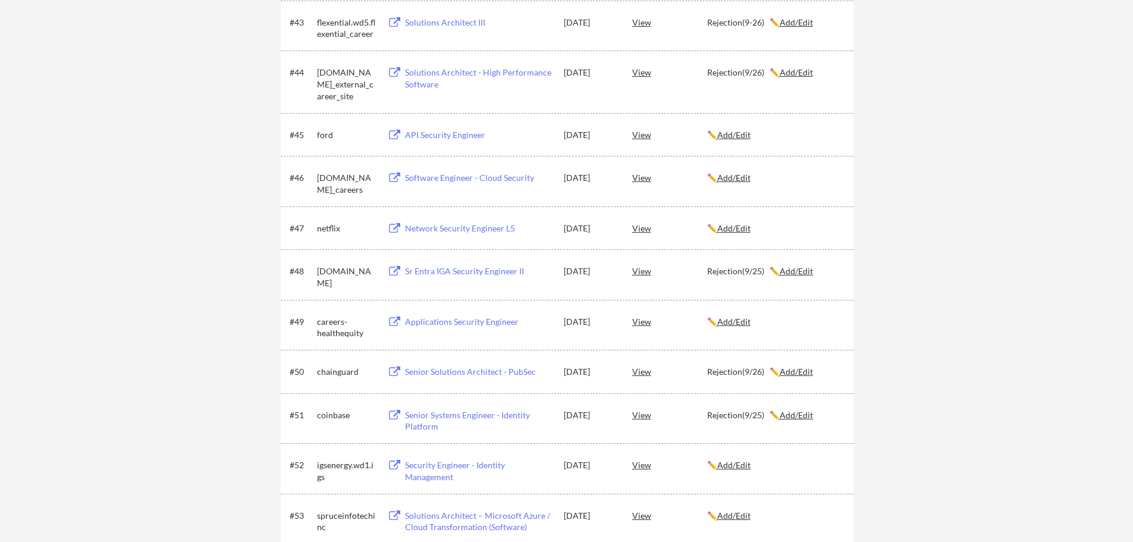
scroll to position [3521, 0]
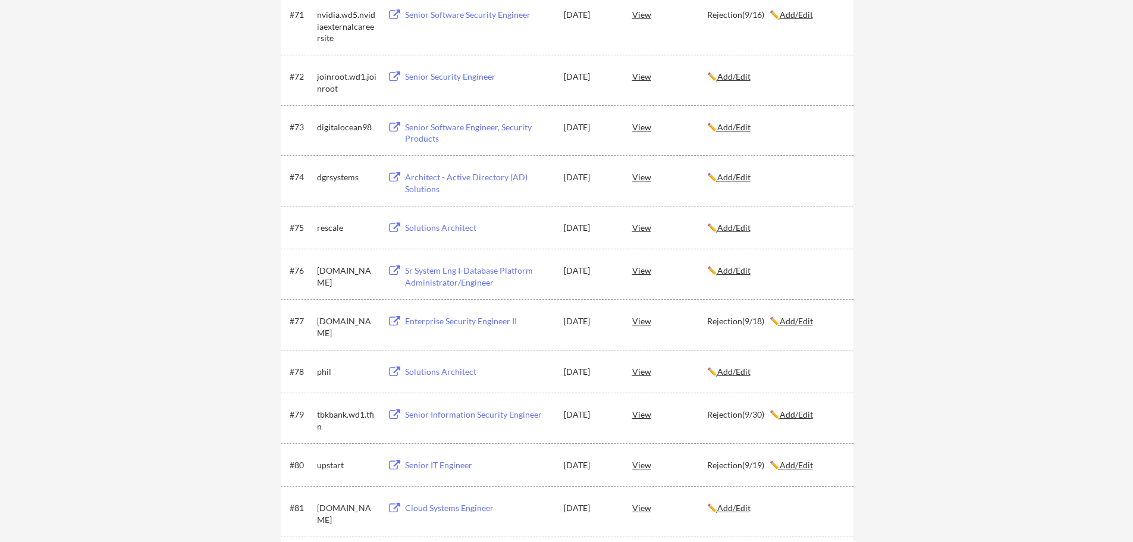
click at [740, 272] on u "Add/Edit" at bounding box center [734, 270] width 33 height 10
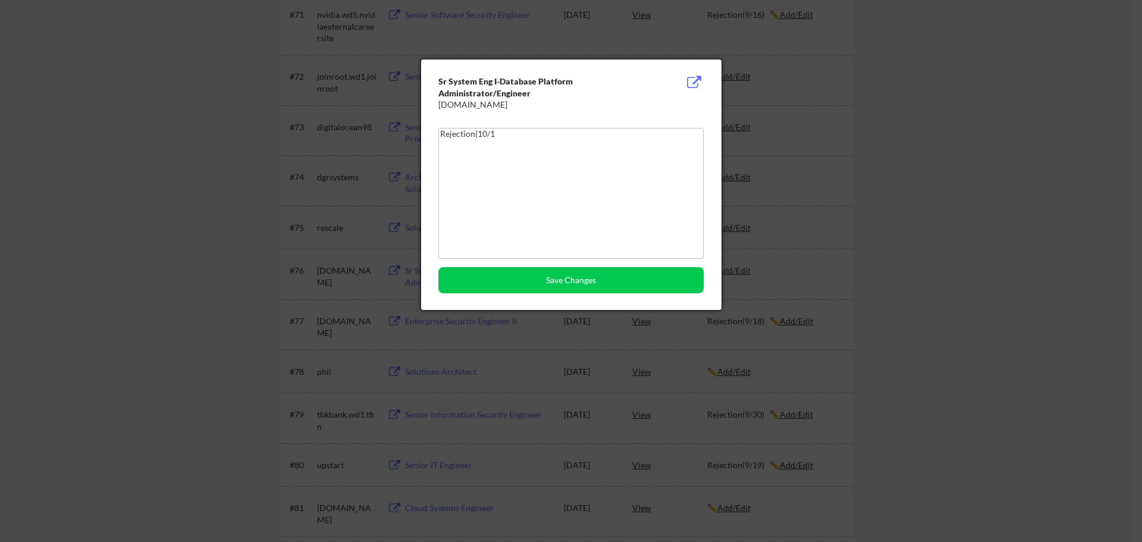
click at [502, 136] on textarea "Rejection(10/1" at bounding box center [571, 193] width 265 height 131
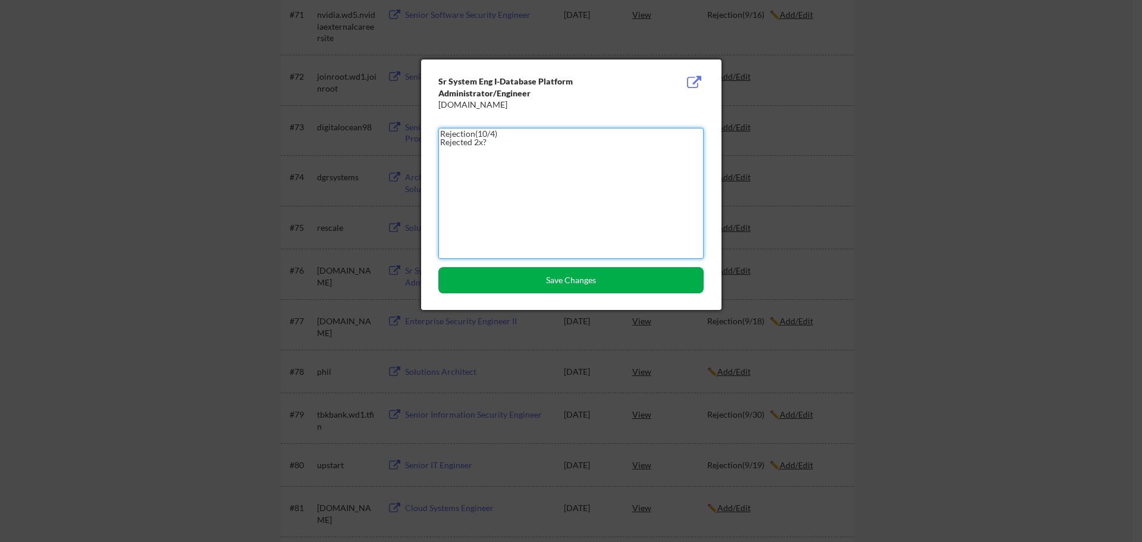
type textarea "Rejection(10/4) Rejected 2x?"
click at [559, 279] on button "Save Changes" at bounding box center [571, 280] width 265 height 26
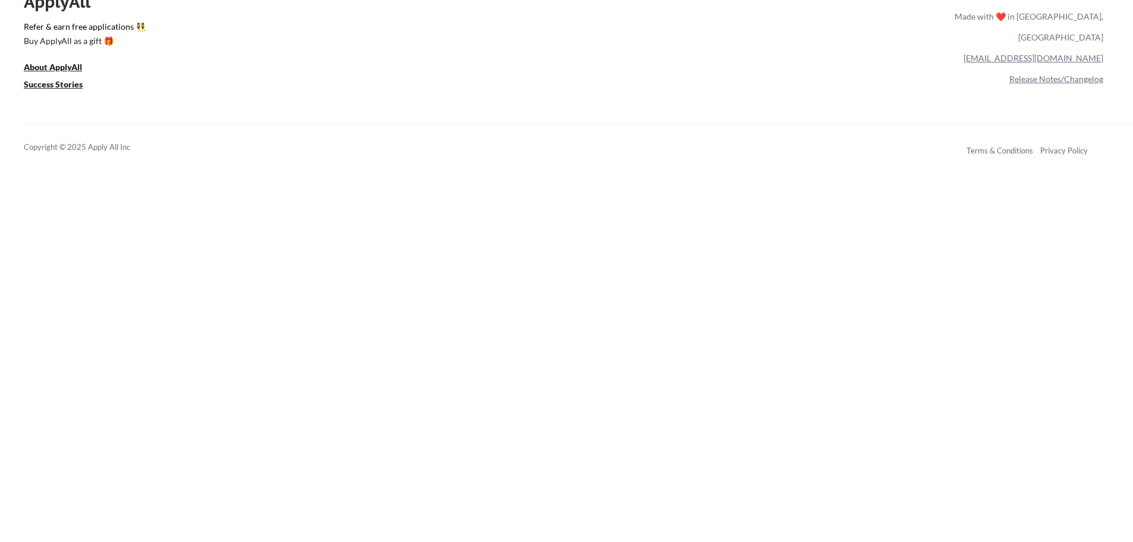
scroll to position [4909, 0]
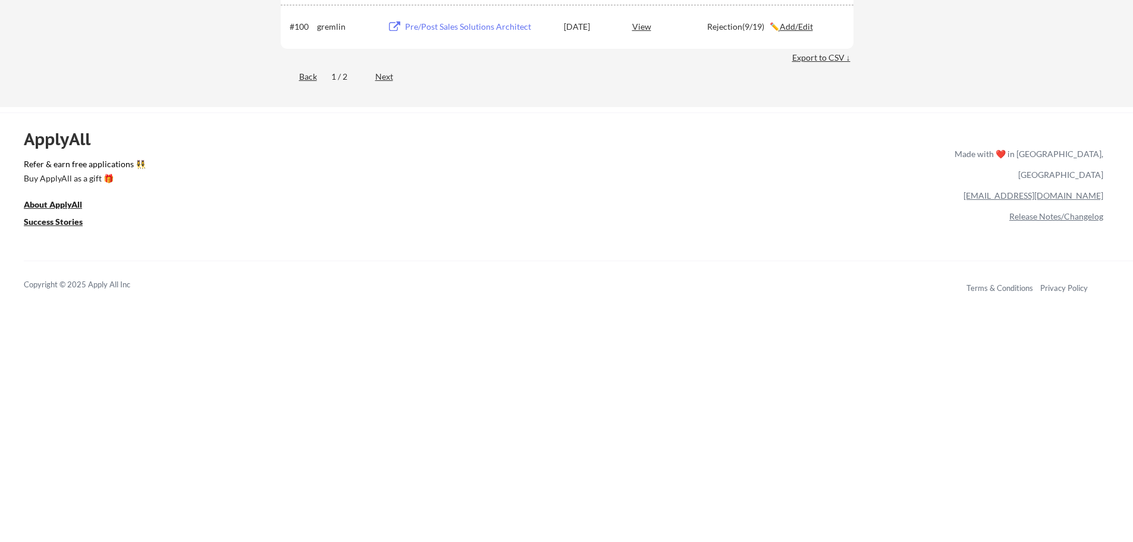
click at [386, 76] on div "Next" at bounding box center [391, 77] width 32 height 12
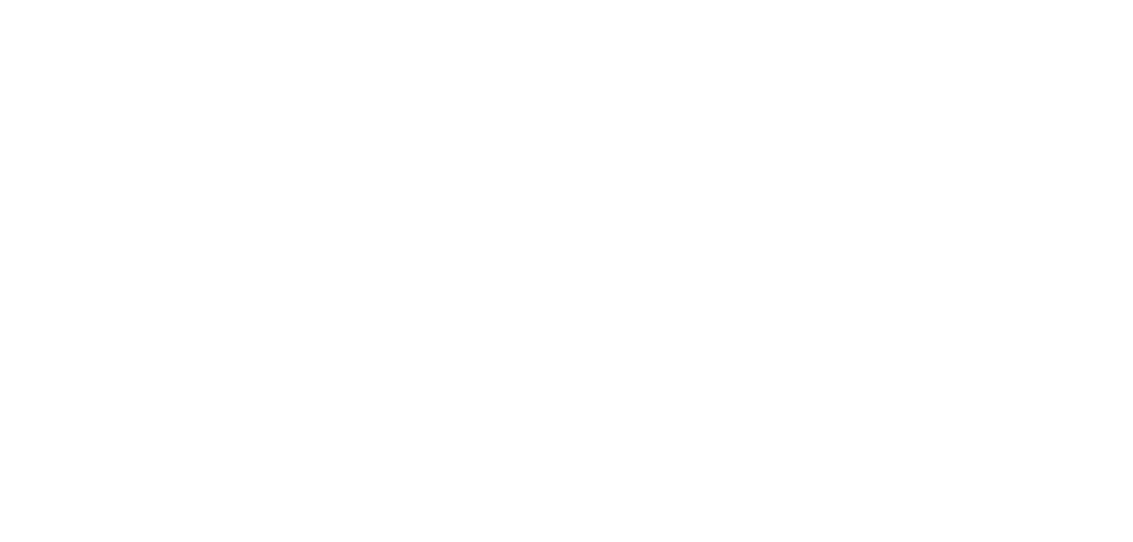
scroll to position [832, 0]
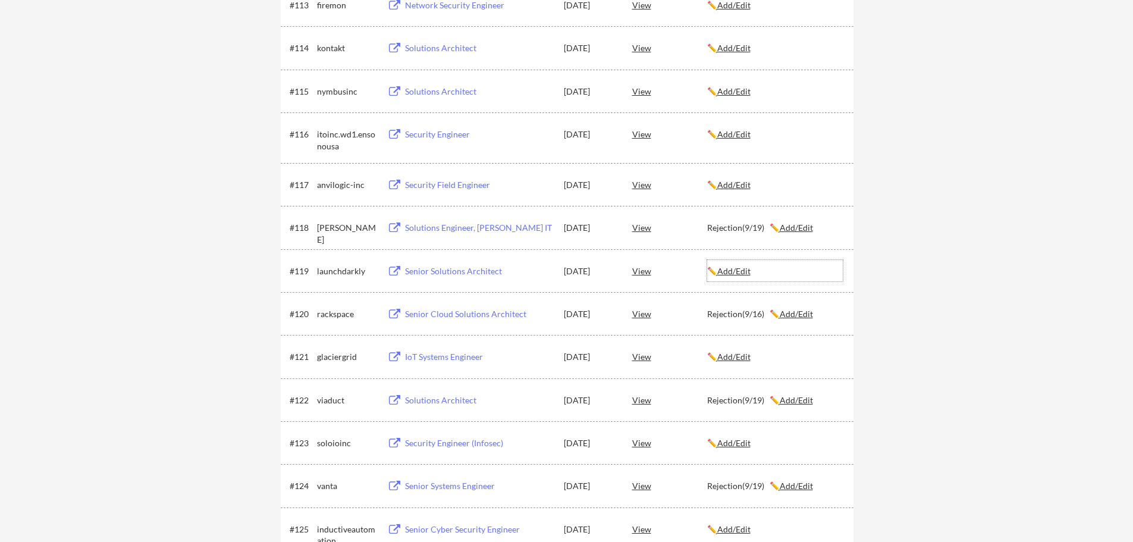
click at [739, 272] on u "Add/Edit" at bounding box center [734, 271] width 33 height 10
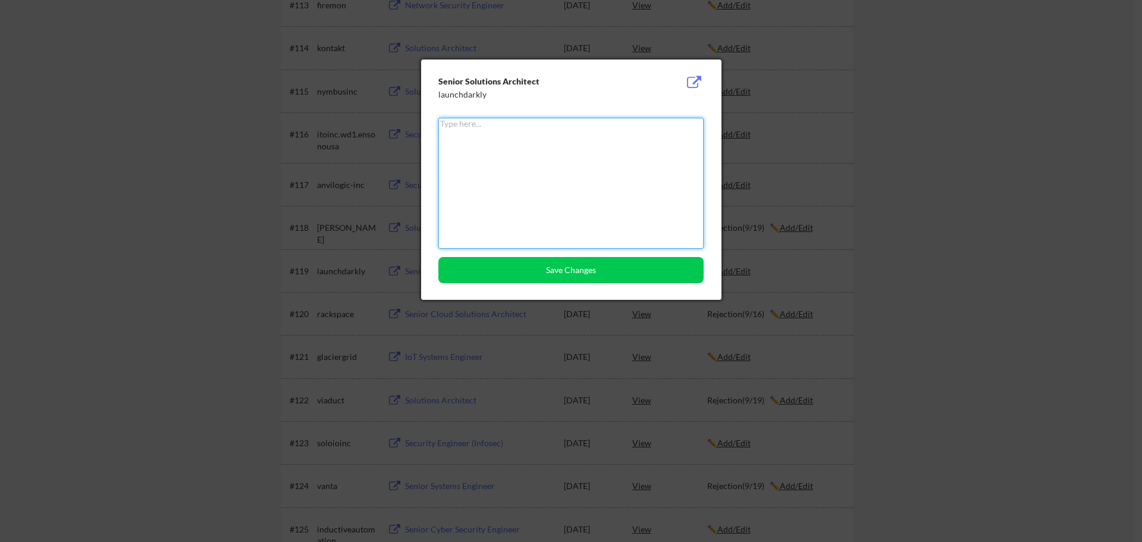
click at [543, 146] on textarea at bounding box center [571, 183] width 265 height 131
type textarea "Rejection(10/6)"
click at [520, 278] on button "Save Changes" at bounding box center [571, 270] width 265 height 26
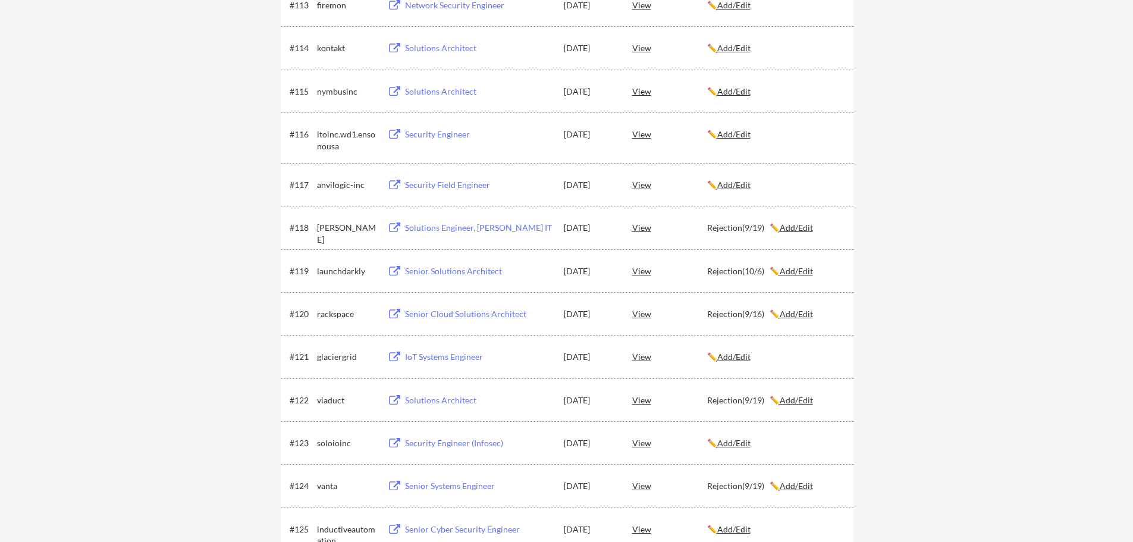
scroll to position [2613, 0]
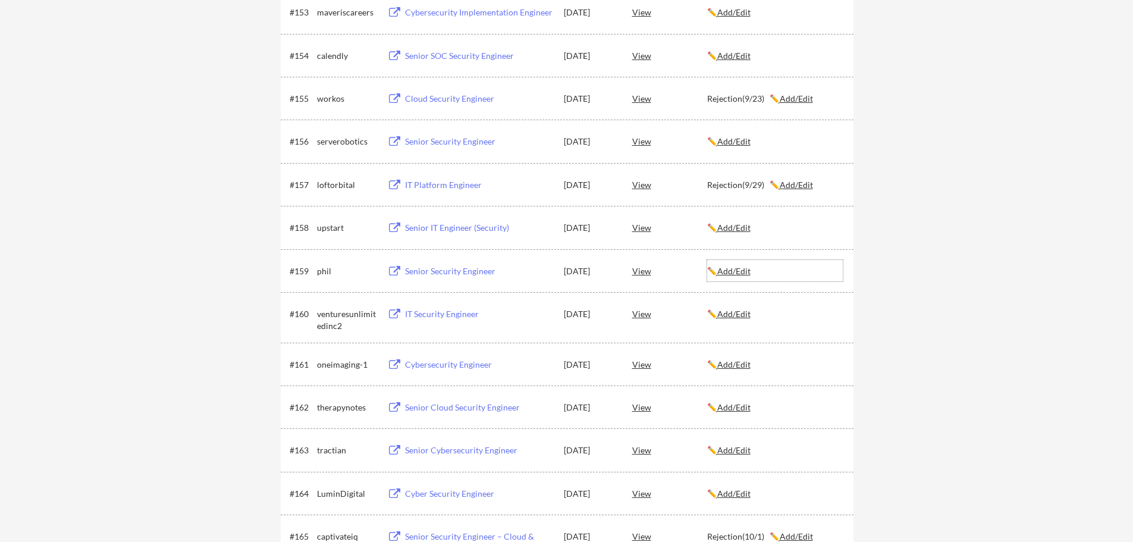
click at [748, 276] on div "✏️ Add/Edit" at bounding box center [775, 271] width 136 height 12
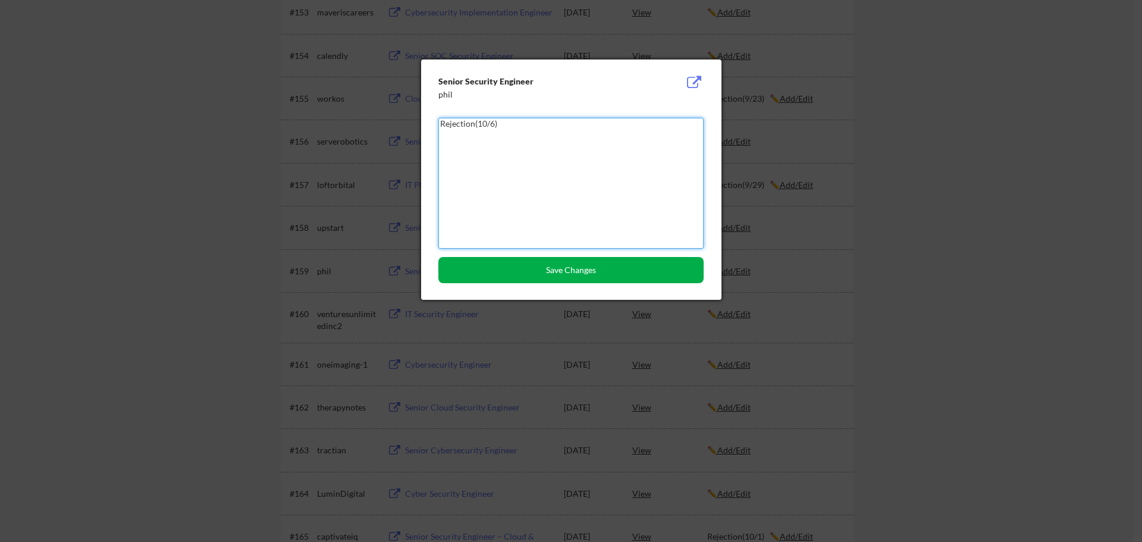
type textarea "Rejection(10/6)"
click at [612, 271] on button "Save Changes" at bounding box center [571, 270] width 265 height 26
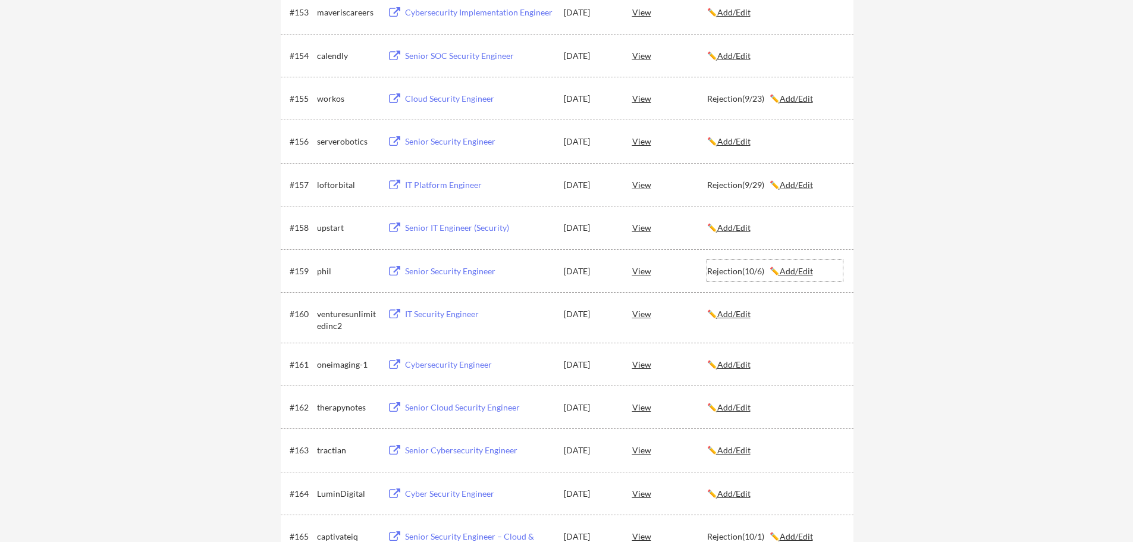
click at [791, 271] on u "Add/Edit" at bounding box center [796, 271] width 33 height 10
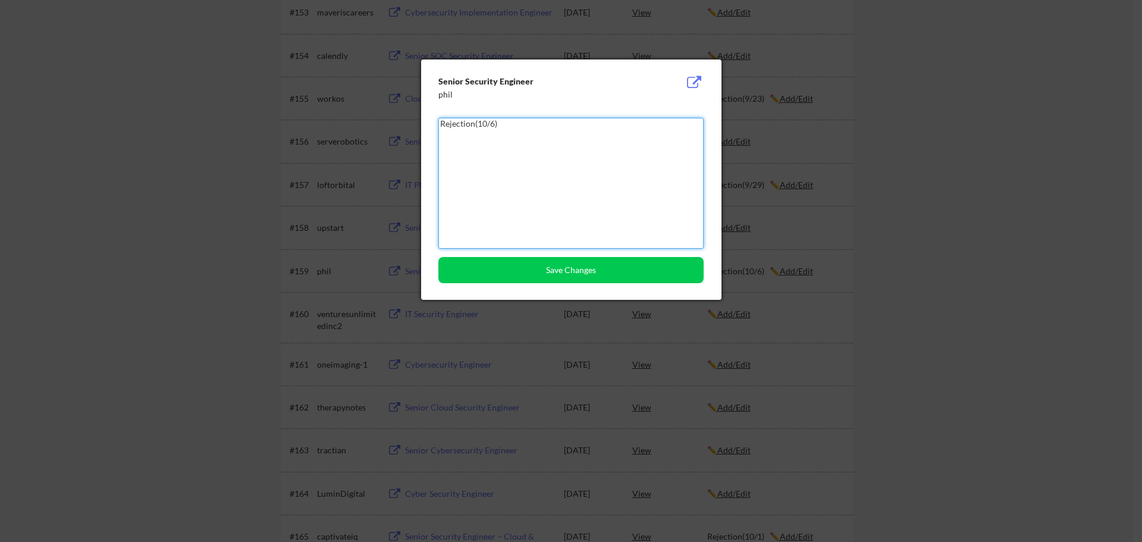
drag, startPoint x: 544, startPoint y: 132, endPoint x: 323, endPoint y: 133, distance: 220.7
click at [541, 283] on div "Senior Security Engineer phil Save Changes" at bounding box center [571, 179] width 300 height 240
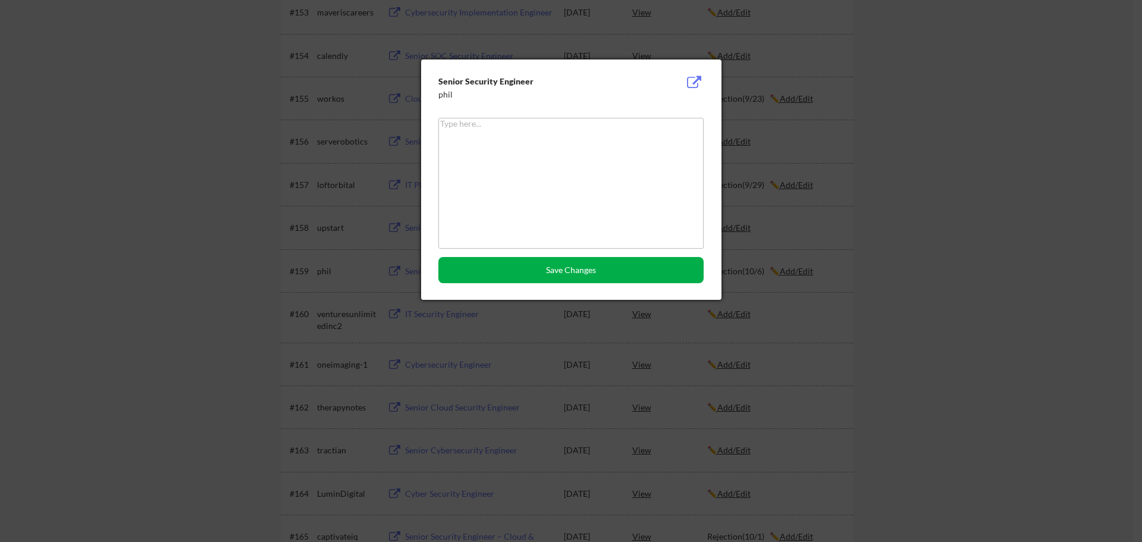
click at [569, 275] on button "Save Changes" at bounding box center [571, 270] width 265 height 26
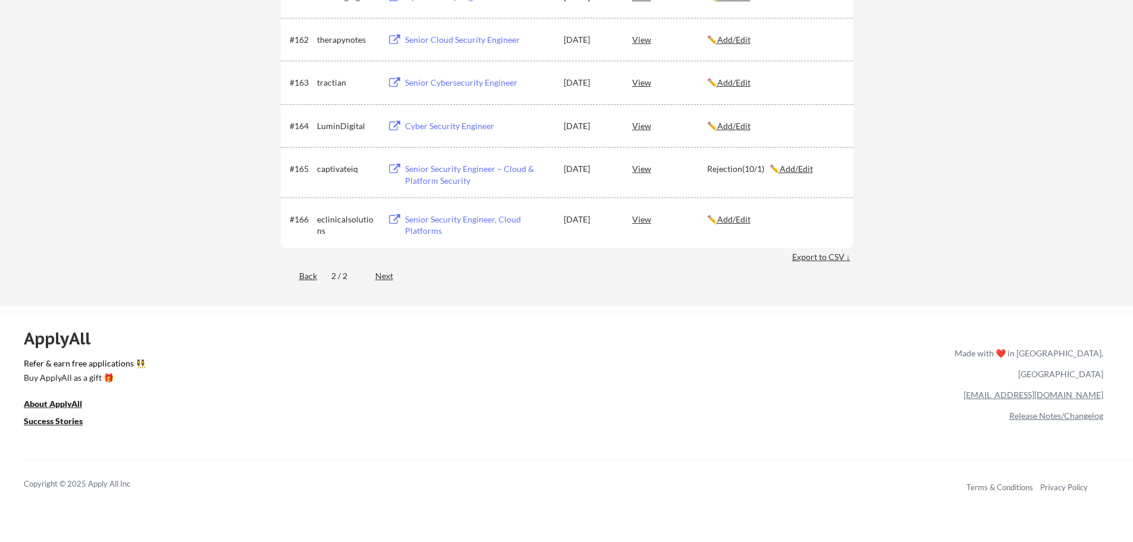
scroll to position [3208, 0]
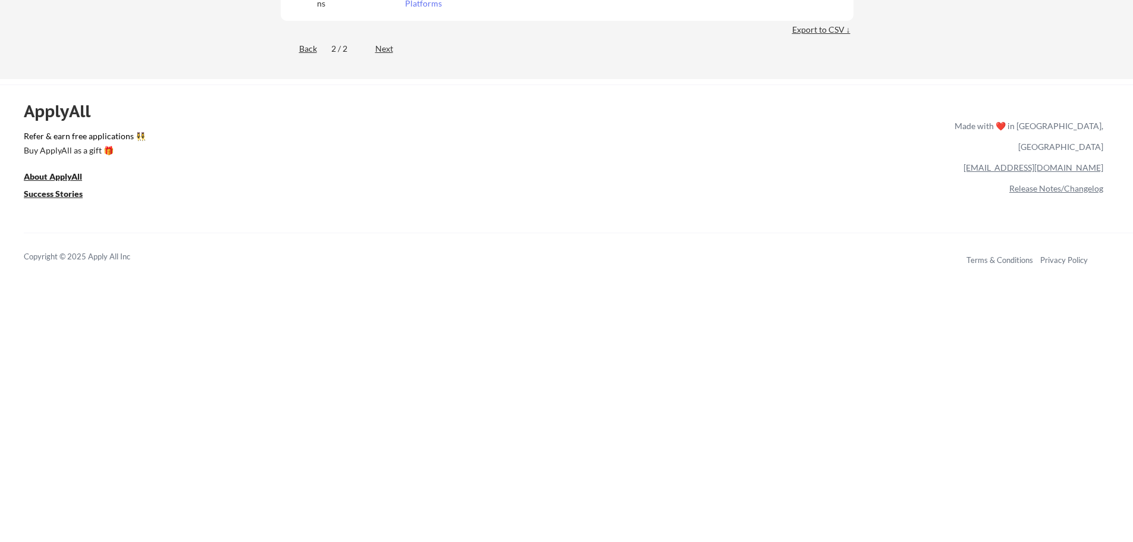
drag, startPoint x: 305, startPoint y: 48, endPoint x: 330, endPoint y: 48, distance: 25.0
click at [305, 48] on div "Back" at bounding box center [299, 49] width 36 height 12
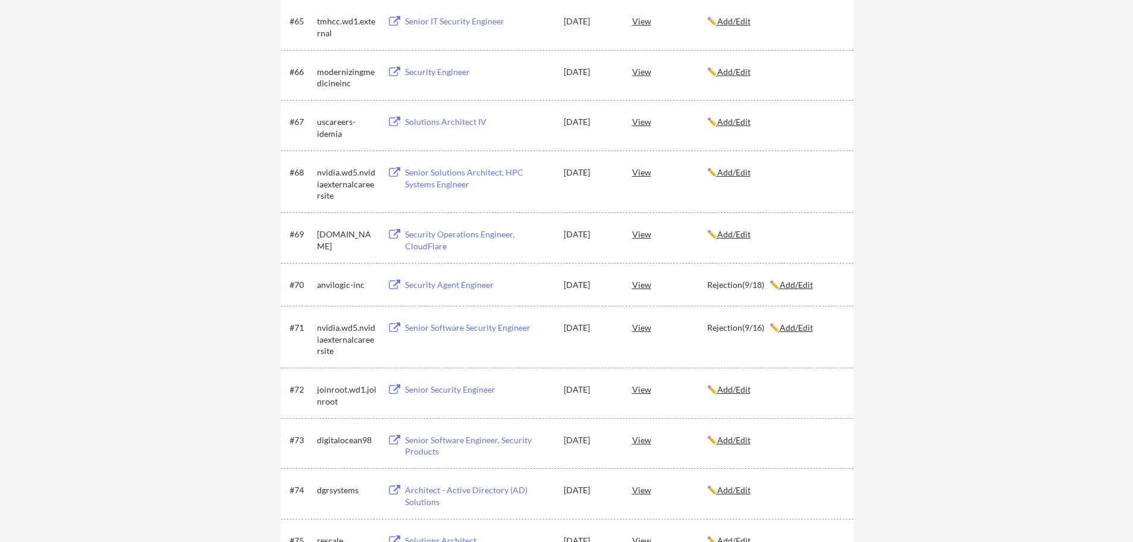
scroll to position [3622, 0]
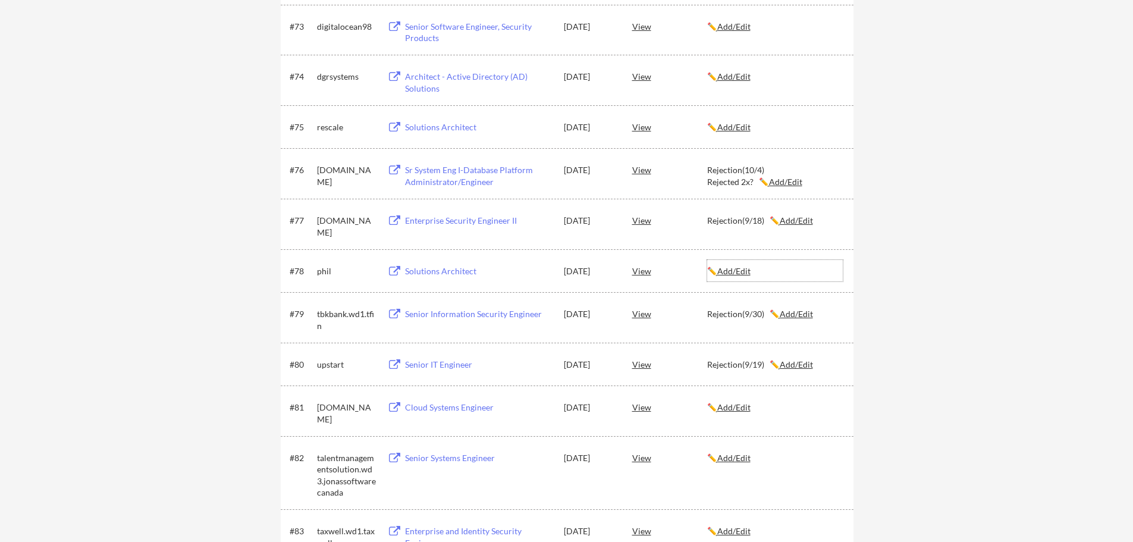
click at [740, 273] on u "Add/Edit" at bounding box center [734, 271] width 33 height 10
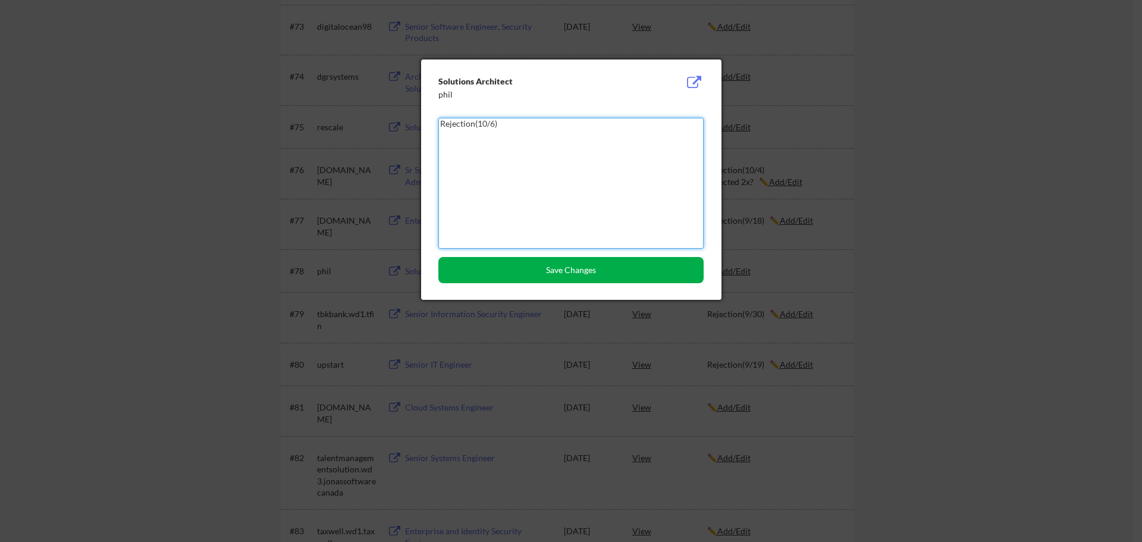
type textarea "Rejection(10/6)"
click at [591, 267] on button "Save Changes" at bounding box center [571, 270] width 265 height 26
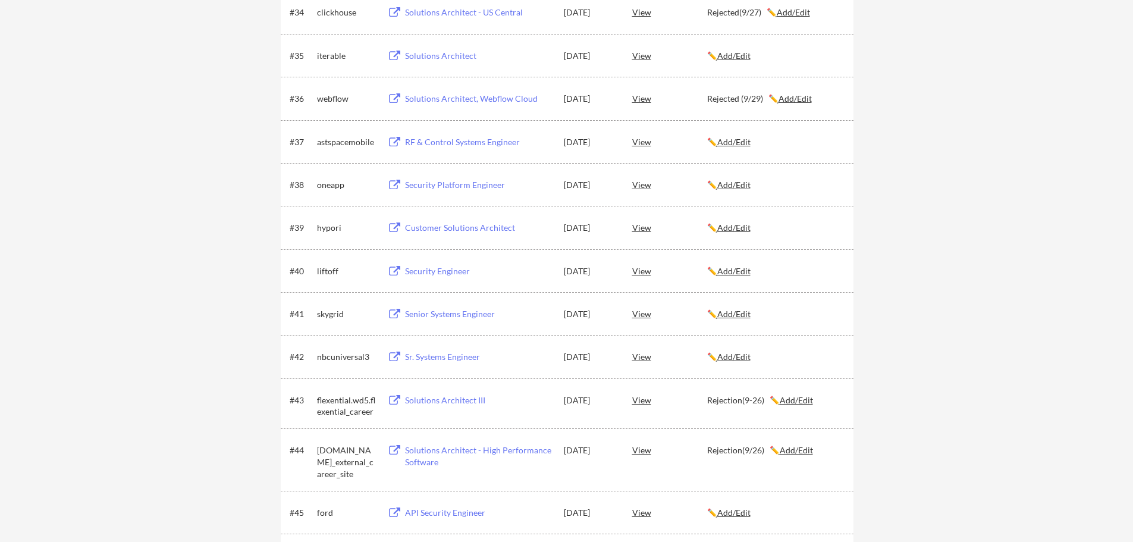
scroll to position [4536, 0]
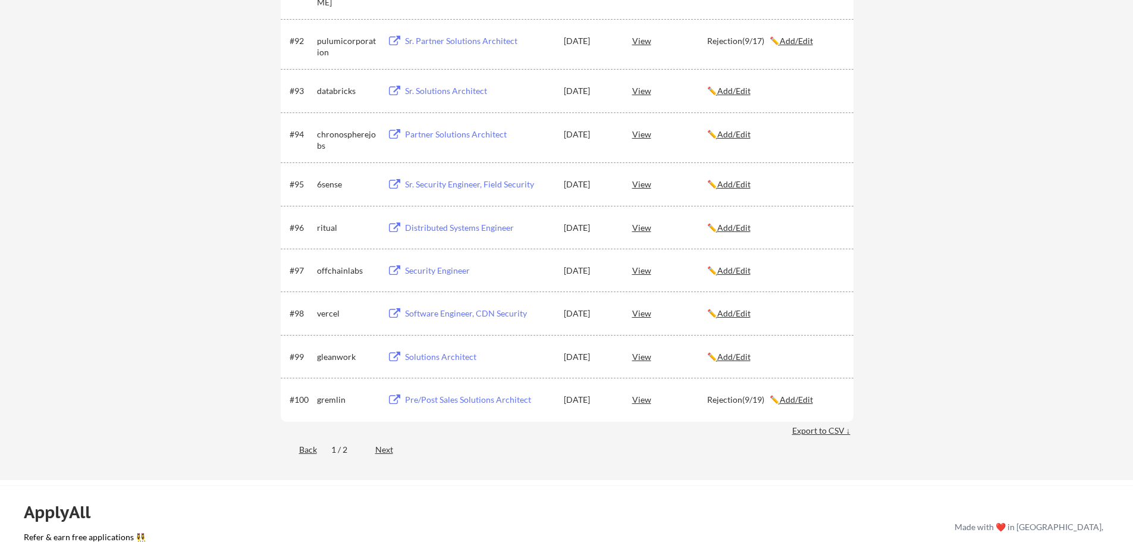
click at [749, 273] on u "Add/Edit" at bounding box center [734, 270] width 33 height 10
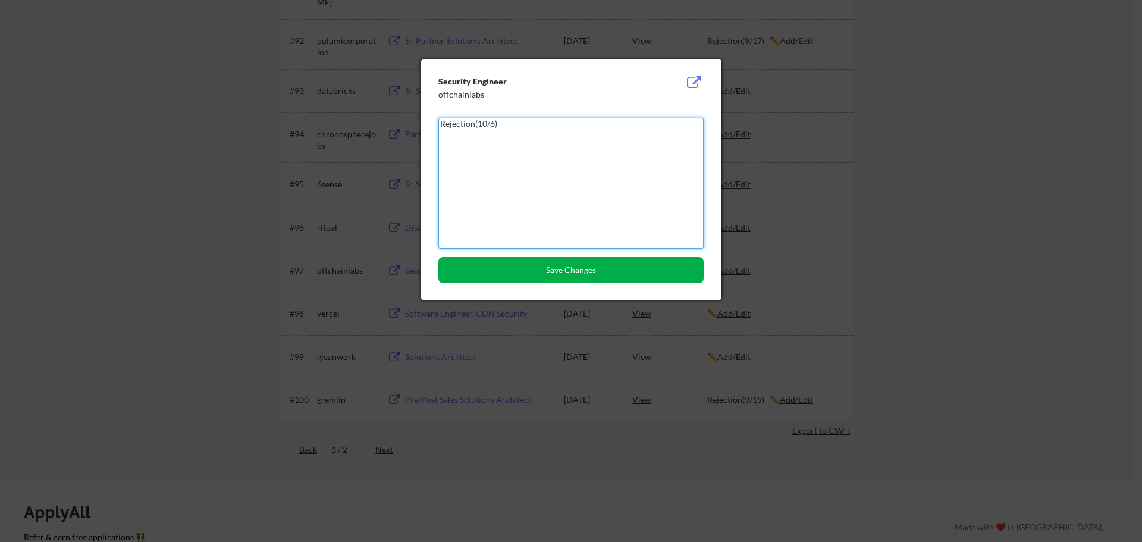
type textarea "Rejection(10/6)"
click at [562, 268] on button "Save Changes" at bounding box center [571, 270] width 265 height 26
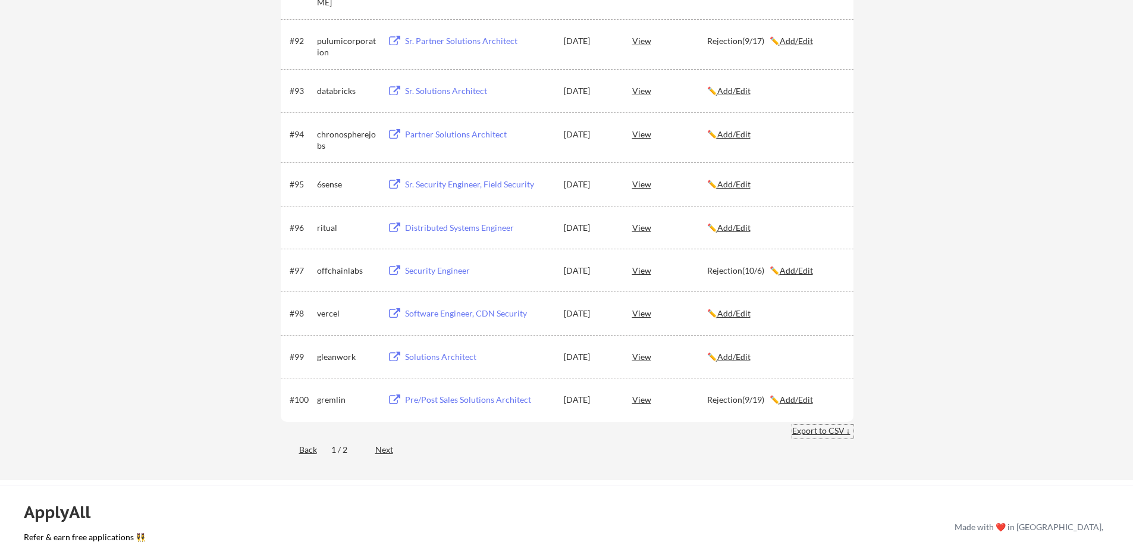
click at [830, 430] on div "Export to CSV ↓" at bounding box center [823, 431] width 61 height 12
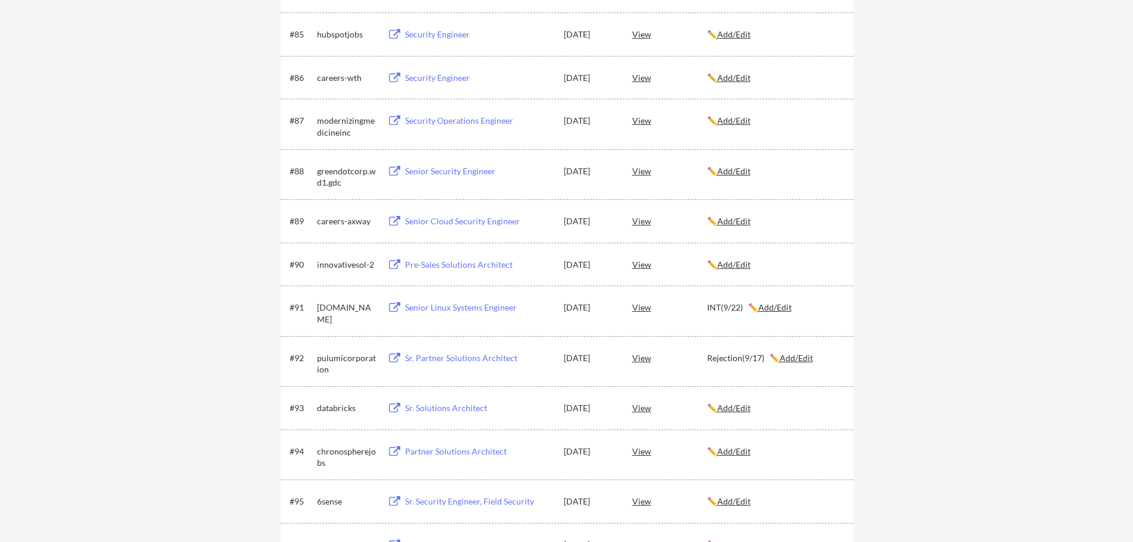
scroll to position [4125, 0]
